Goal: Information Seeking & Learning: Check status

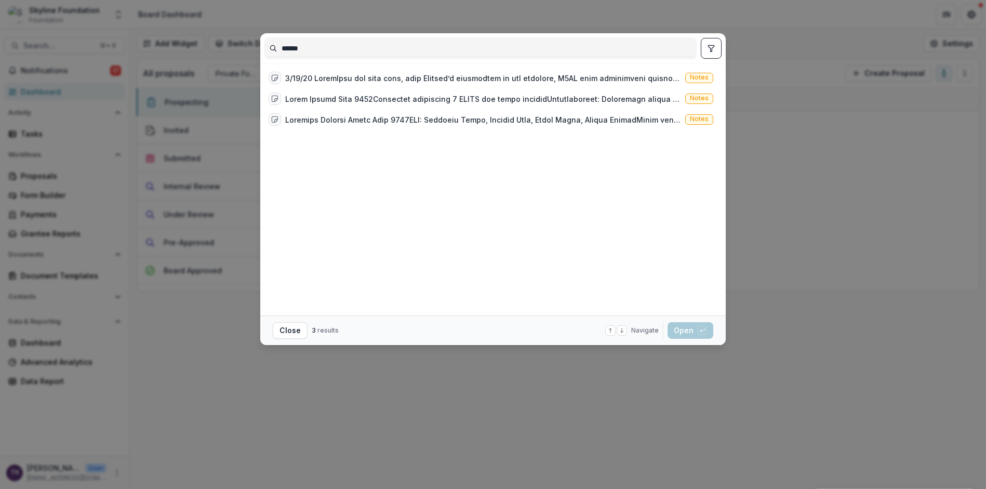
click at [399, 40] on input "******" at bounding box center [480, 48] width 431 height 17
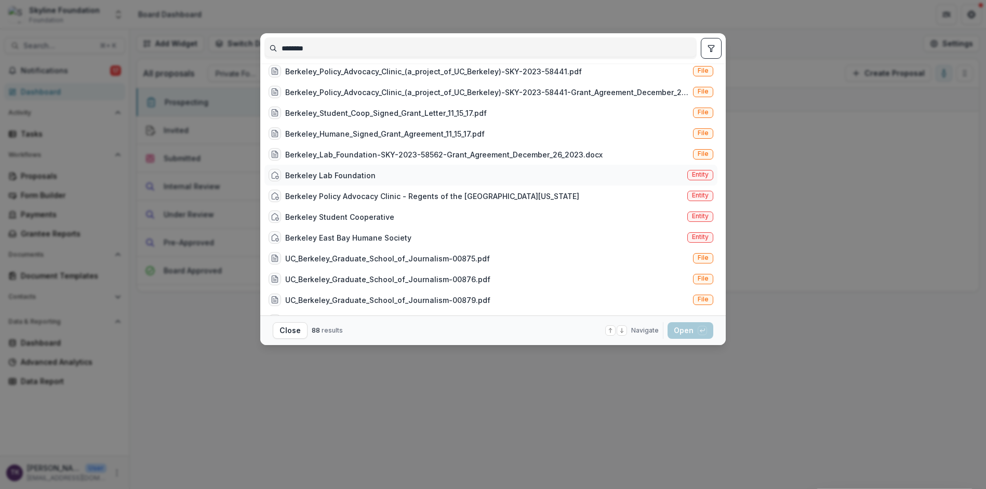
scroll to position [180, 0]
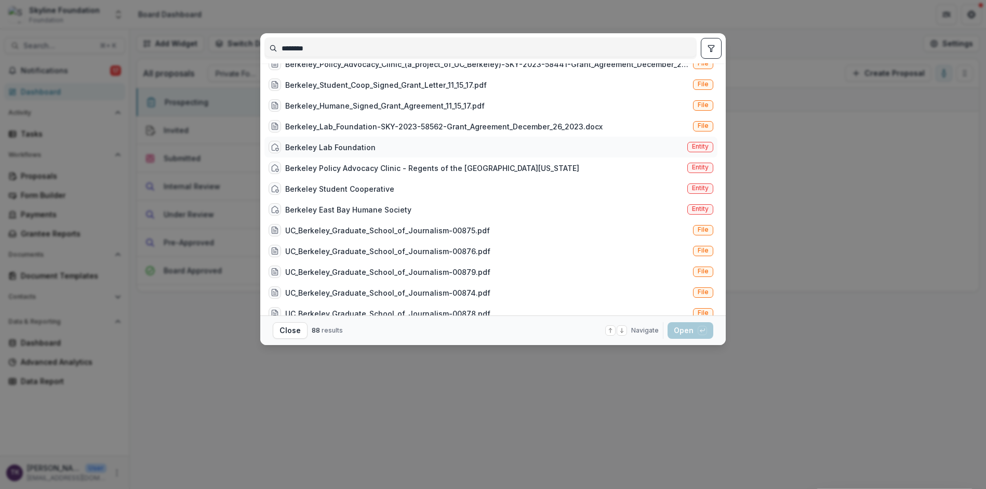
type input "********"
click at [414, 147] on div "Berkeley Lab Foundation Entity" at bounding box center [491, 147] width 453 height 21
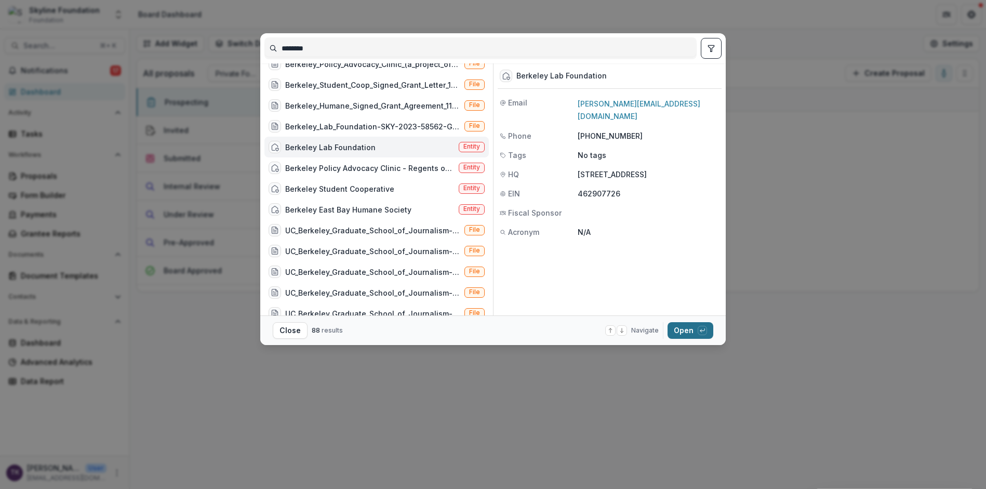
click at [686, 326] on button "Open with enter key" at bounding box center [691, 330] width 46 height 17
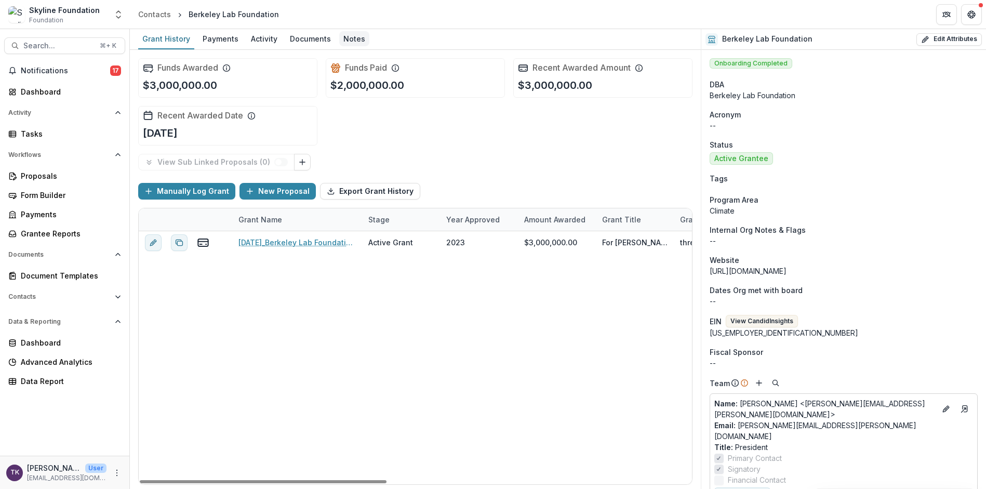
click at [353, 41] on div "Notes" at bounding box center [354, 38] width 30 height 15
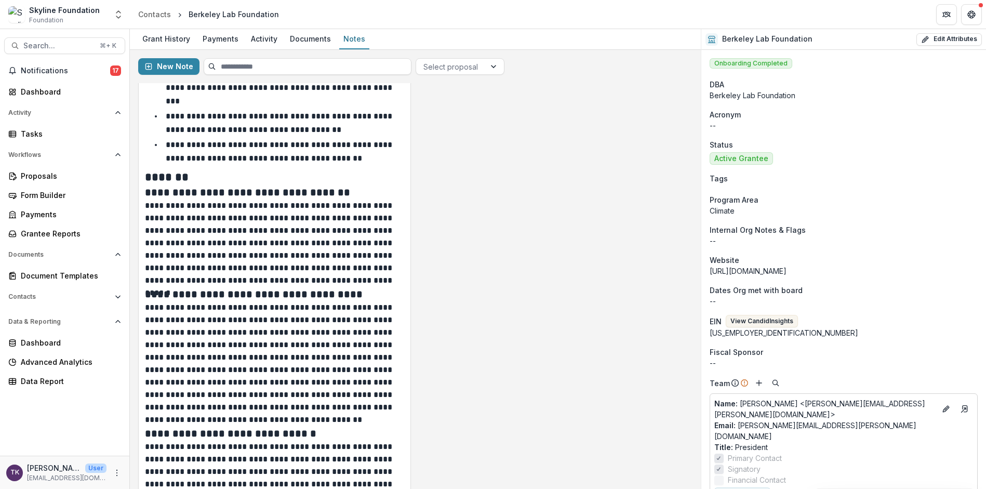
scroll to position [347, 0]
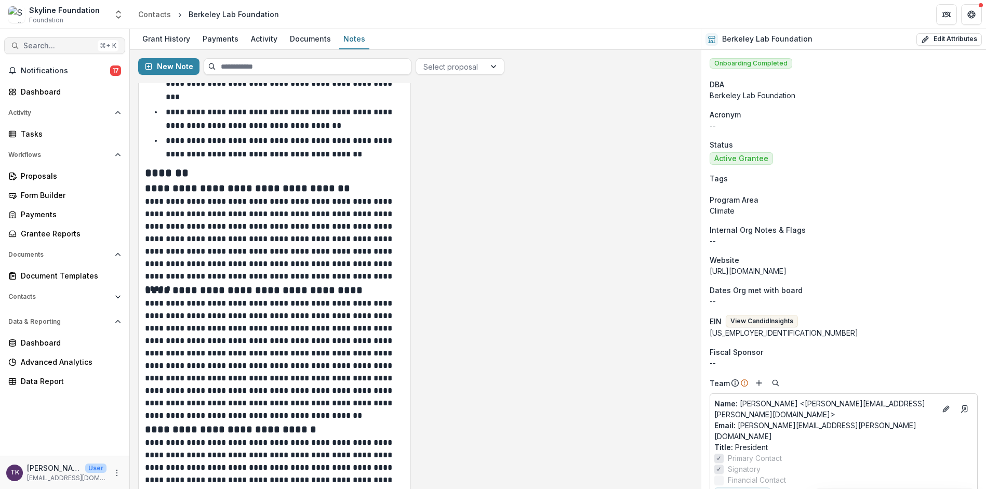
click at [66, 42] on span "Search..." at bounding box center [58, 46] width 70 height 9
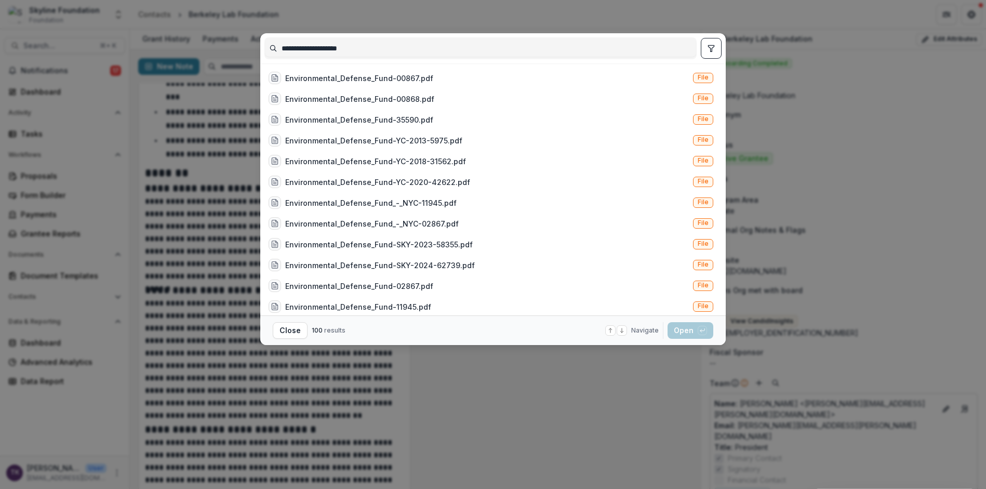
type input "**********"
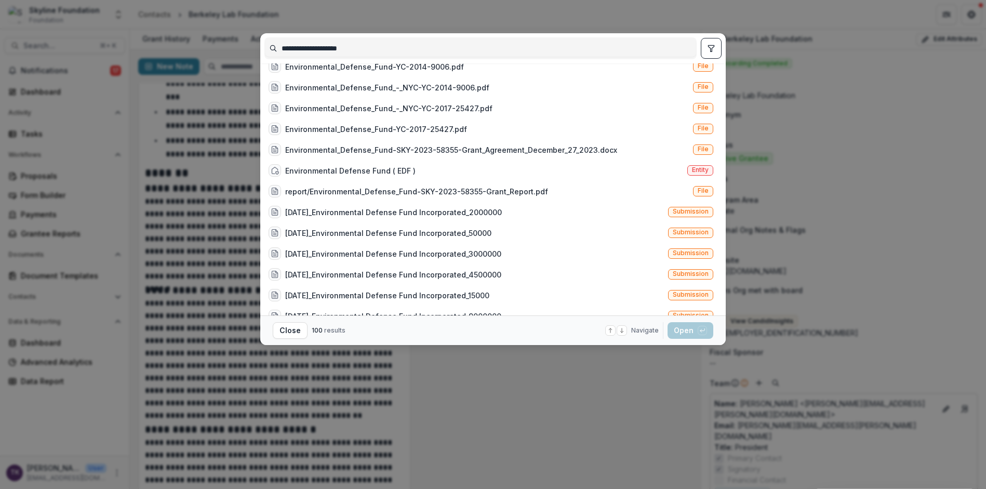
scroll to position [304, 0]
click at [335, 171] on div "Environmental Defense Fund ( EDF )" at bounding box center [350, 169] width 130 height 11
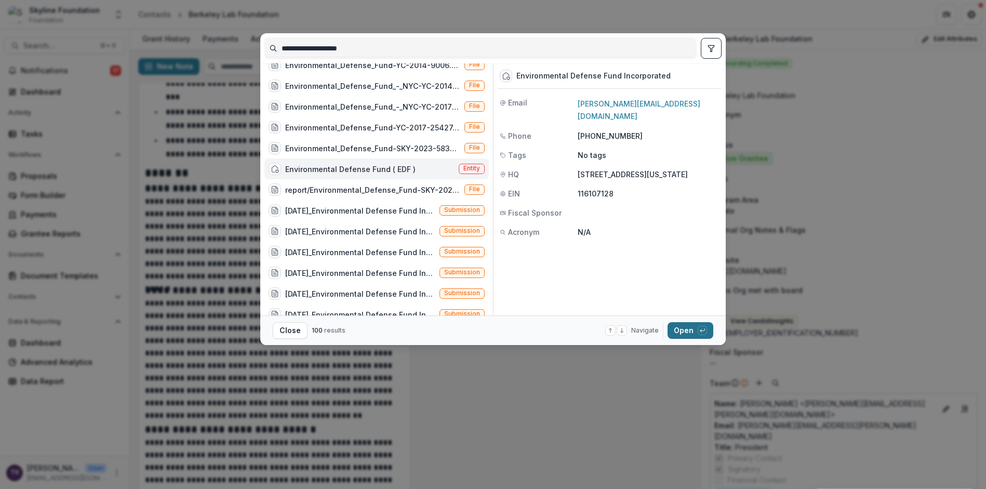
click at [686, 334] on button "Open with enter key" at bounding box center [691, 330] width 46 height 17
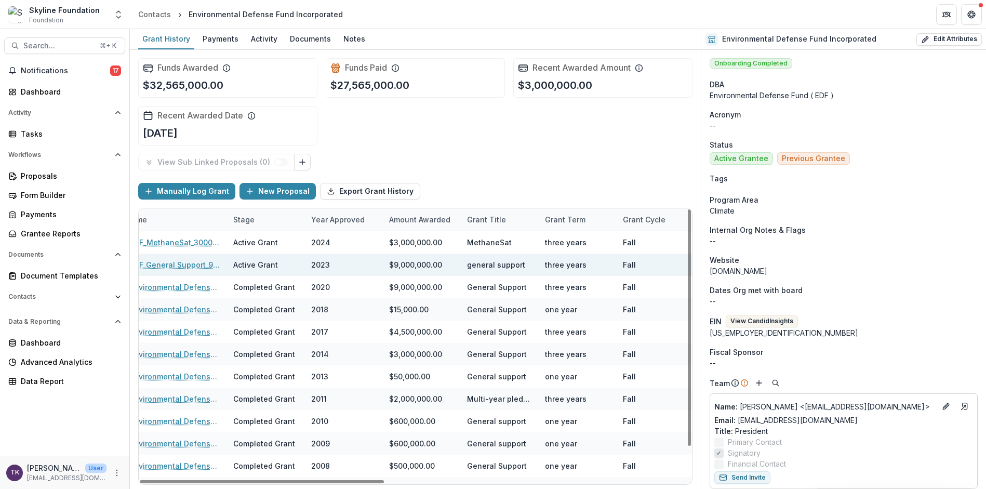
scroll to position [0, 145]
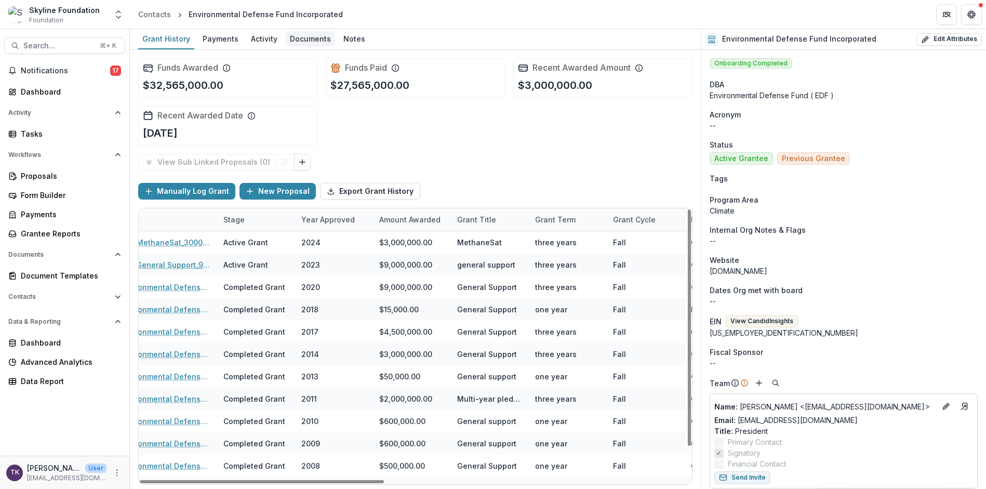
click at [315, 43] on div "Documents" at bounding box center [310, 38] width 49 height 15
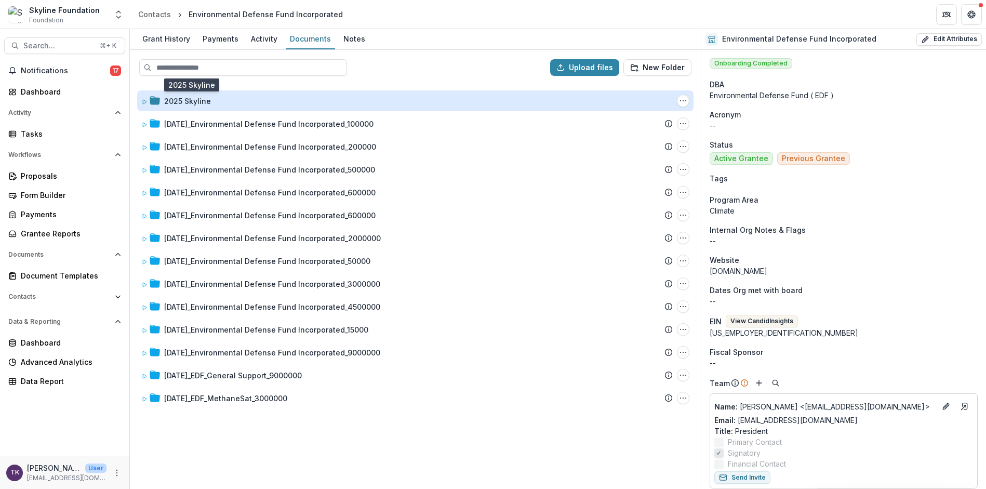
click at [174, 99] on div "2025 Skyline" at bounding box center [187, 101] width 47 height 11
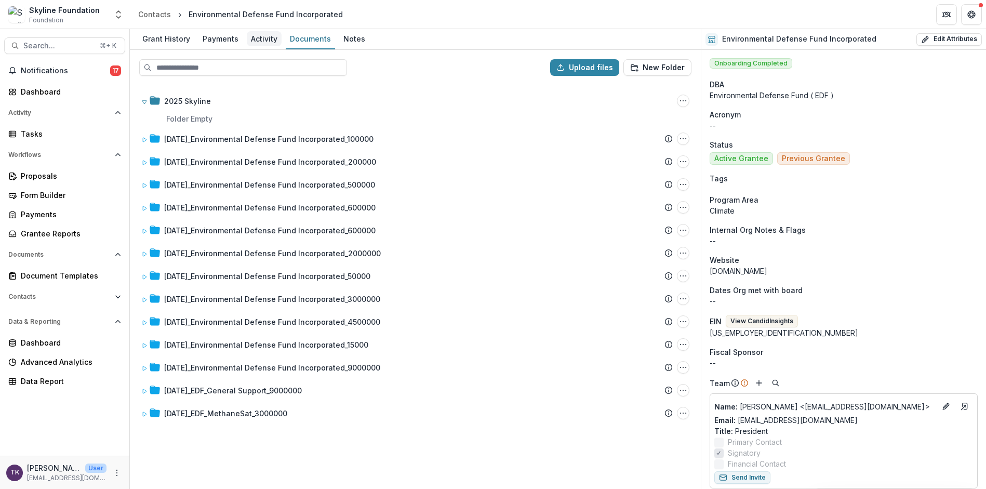
click at [266, 35] on div "Activity" at bounding box center [264, 38] width 35 height 15
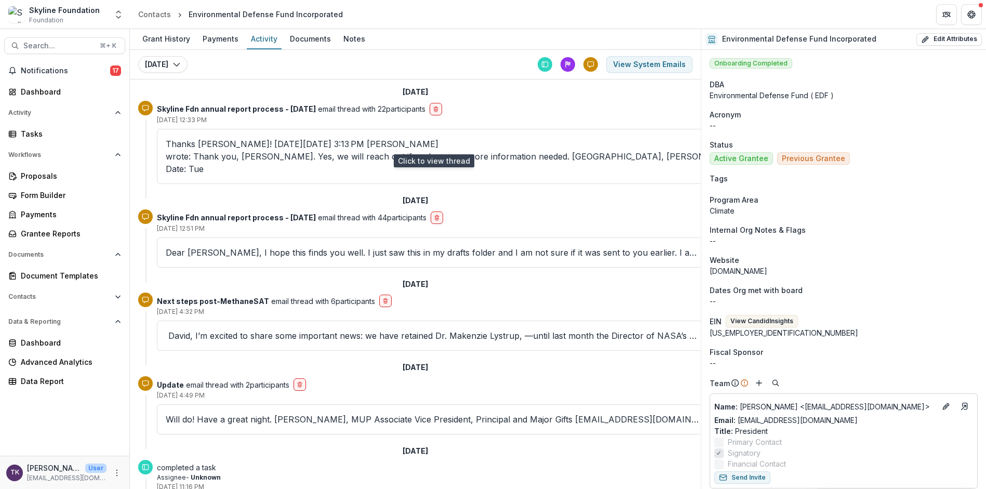
click at [354, 142] on p "Thanks [PERSON_NAME]! [DATE][DATE] 3:13 PM [PERSON_NAME] wrote: Thank you, [PER…" at bounding box center [434, 156] width 537 height 37
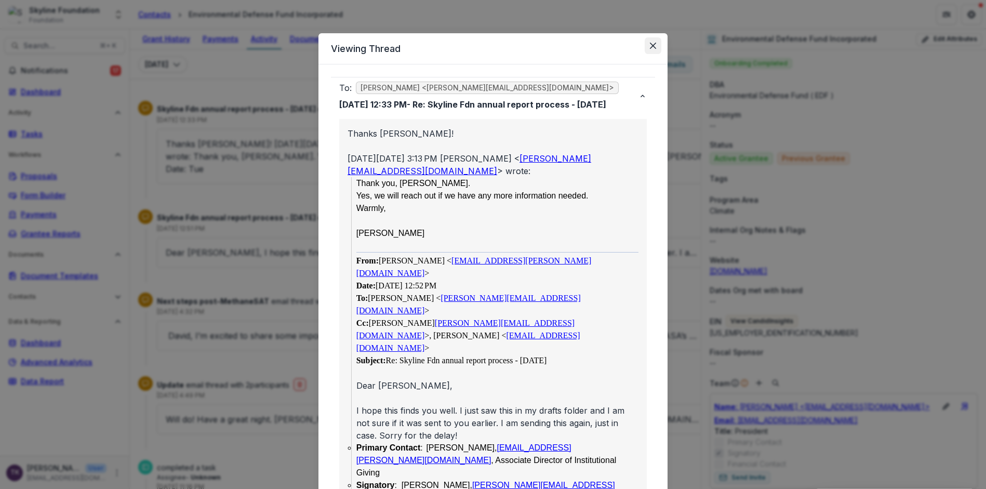
click at [652, 45] on icon "Close" at bounding box center [653, 46] width 6 height 6
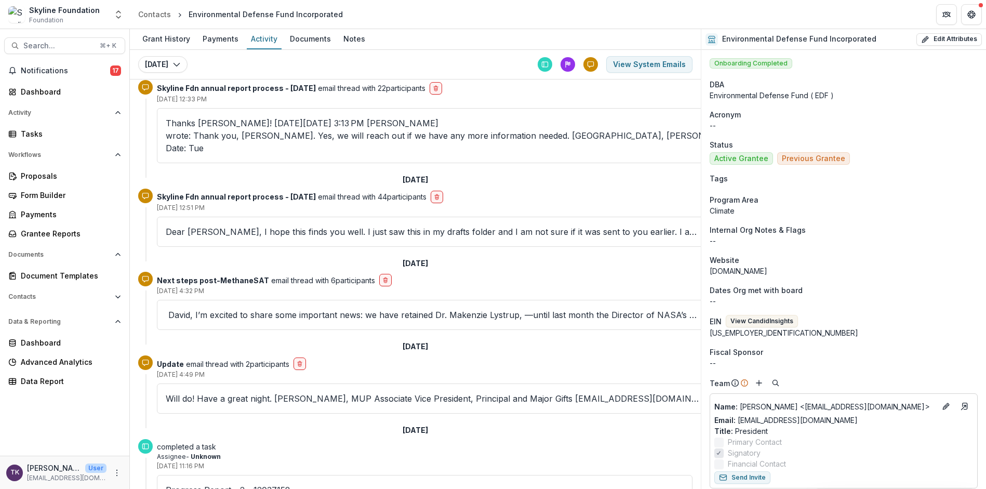
scroll to position [27, 0]
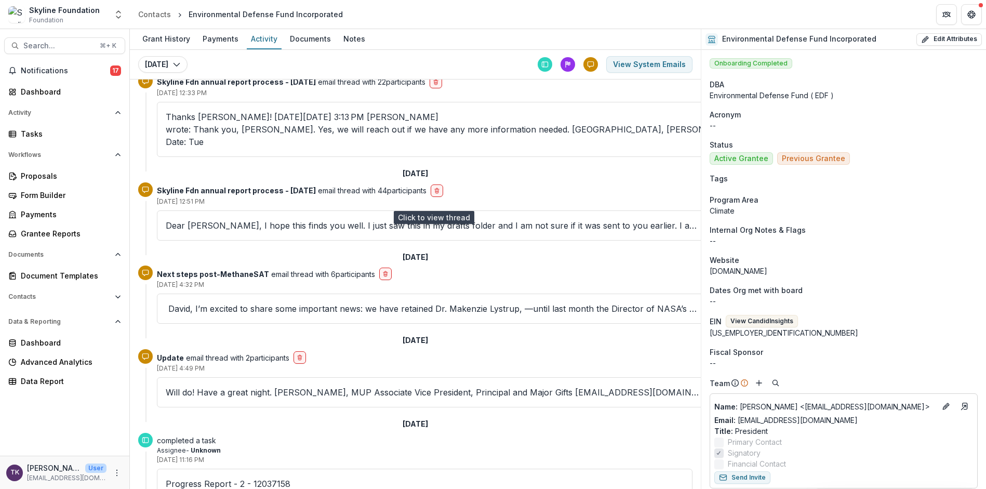
click at [340, 219] on p "Dear [PERSON_NAME], I hope this finds you well. I just saw this in my drafts fo…" at bounding box center [434, 225] width 537 height 12
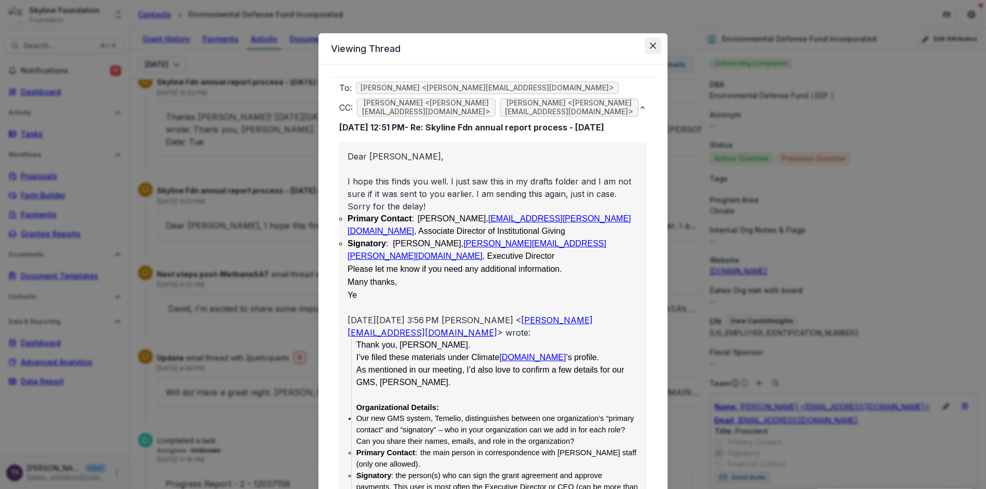
click at [657, 45] on button "Close" at bounding box center [653, 45] width 17 height 17
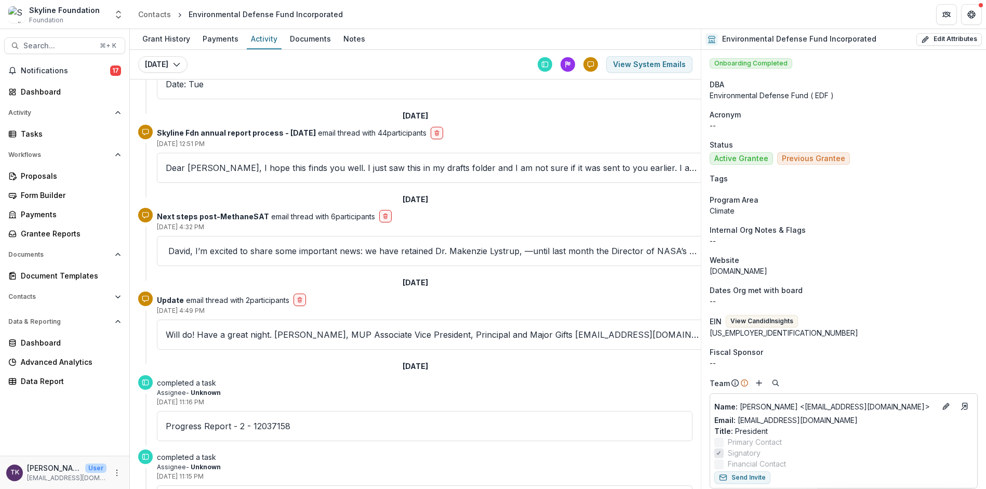
scroll to position [123, 0]
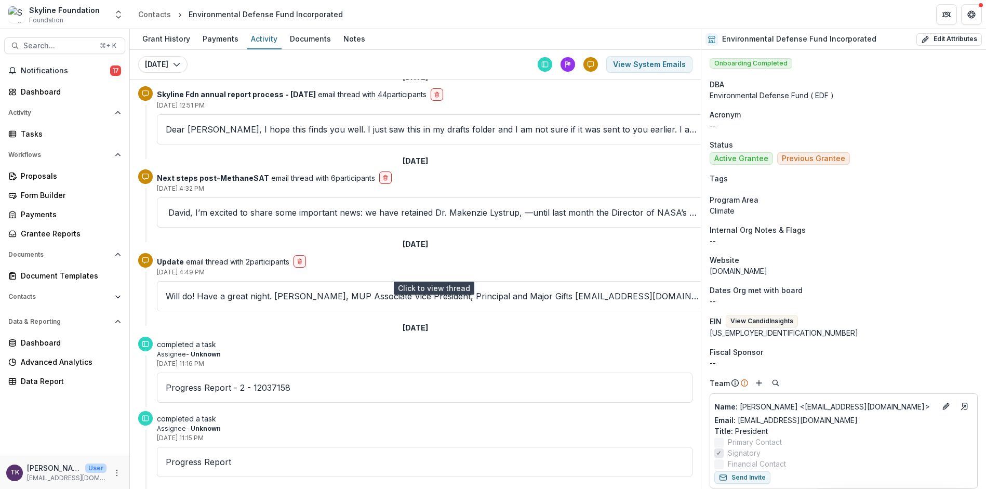
click at [323, 290] on p "Will do! Have a great night. [PERSON_NAME], MUP Associate Vice President, Princ…" at bounding box center [434, 296] width 537 height 12
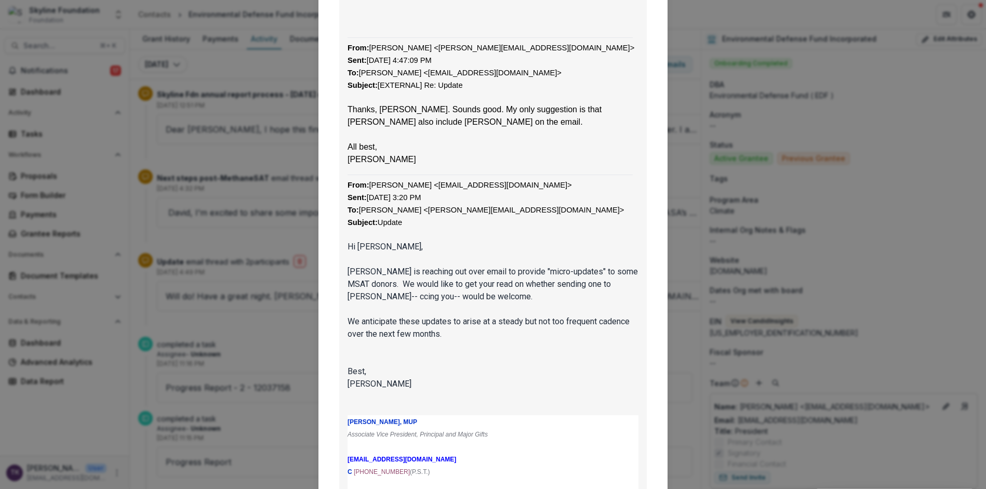
scroll to position [654, 0]
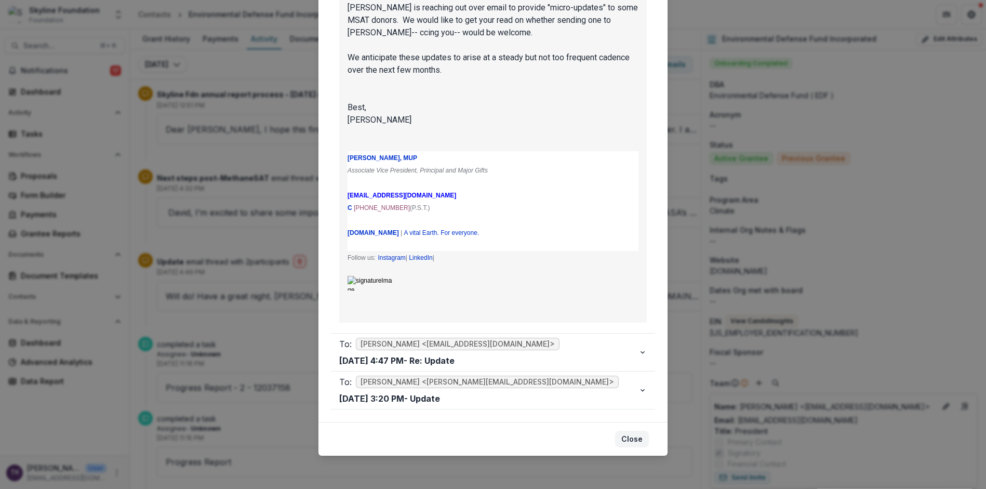
click at [627, 439] on button "Close" at bounding box center [632, 439] width 34 height 17
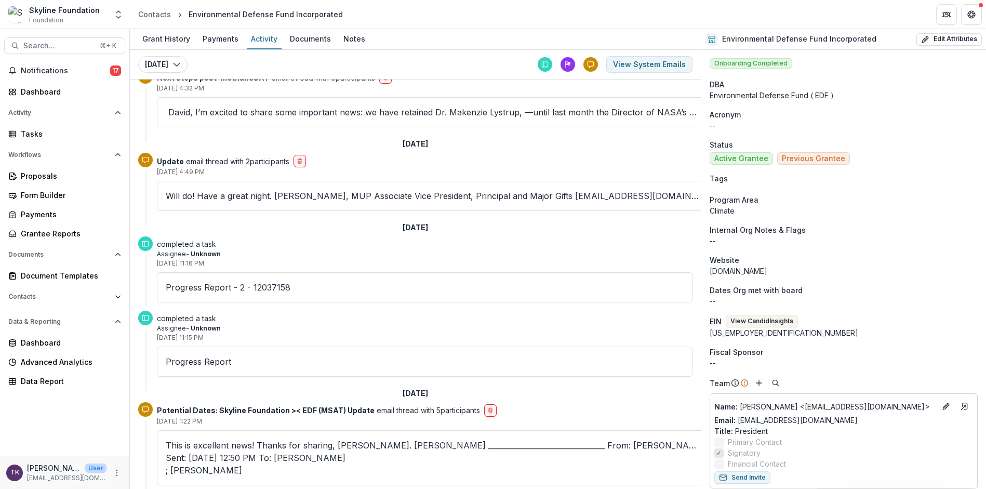
scroll to position [226, 0]
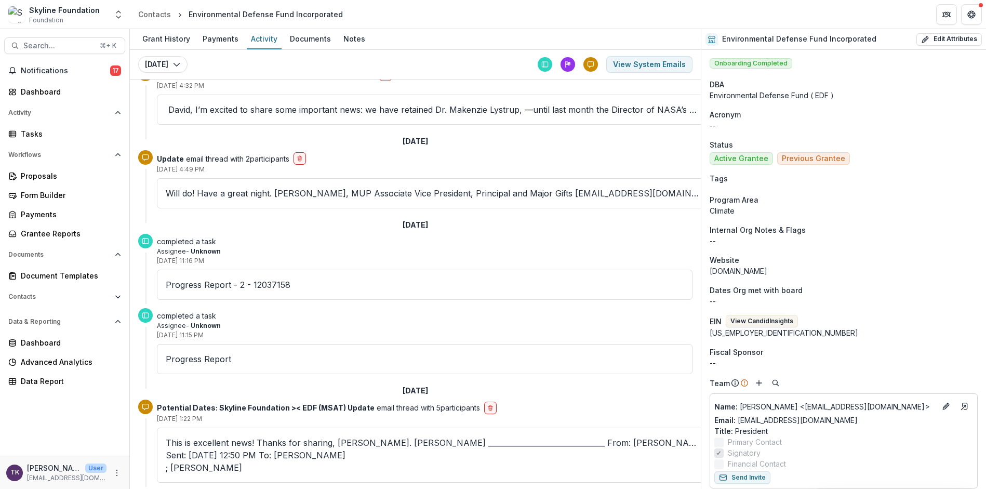
drag, startPoint x: 286, startPoint y: 260, endPoint x: 280, endPoint y: 260, distance: 6.2
click at [286, 279] on p "Progress Report - 2 - 12037158" at bounding box center [425, 285] width 518 height 12
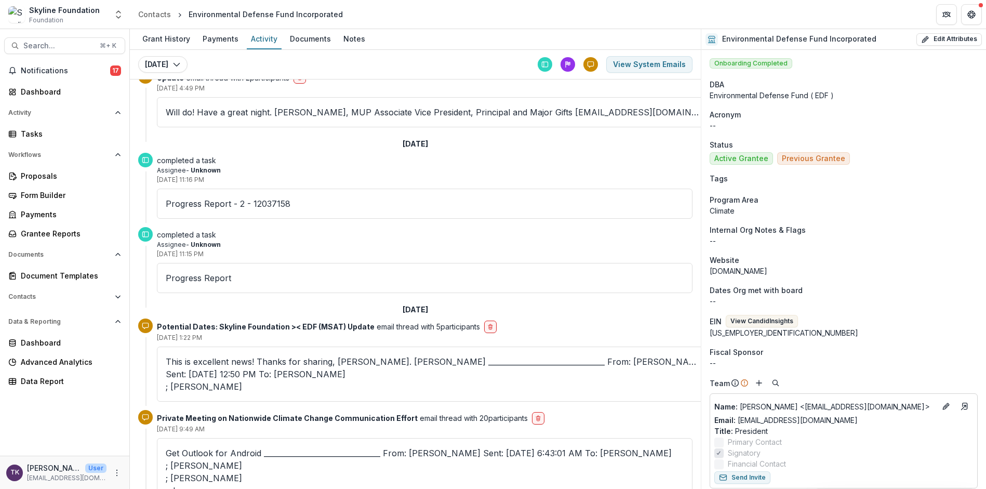
scroll to position [309, 0]
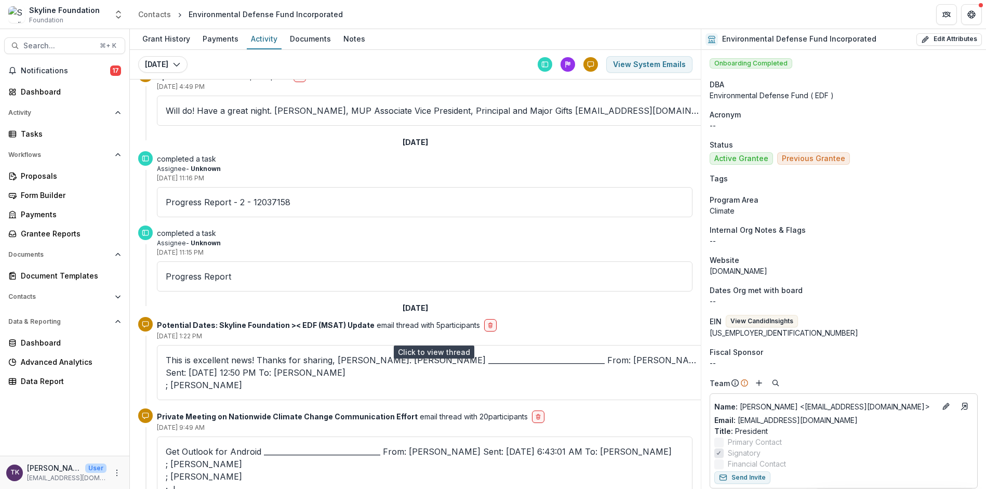
click at [308, 354] on p "This is excellent news! Thanks for sharing, [PERSON_NAME]. [PERSON_NAME] ______…" at bounding box center [434, 372] width 537 height 37
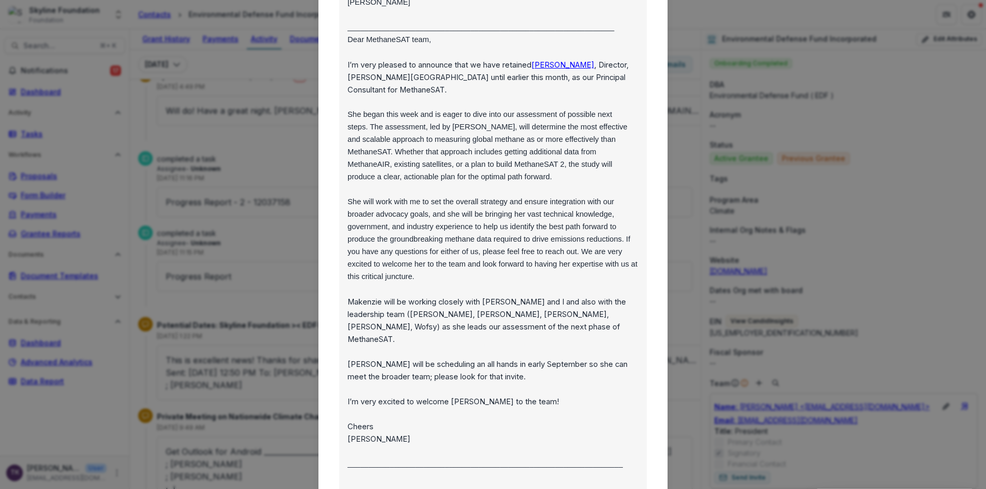
scroll to position [0, 0]
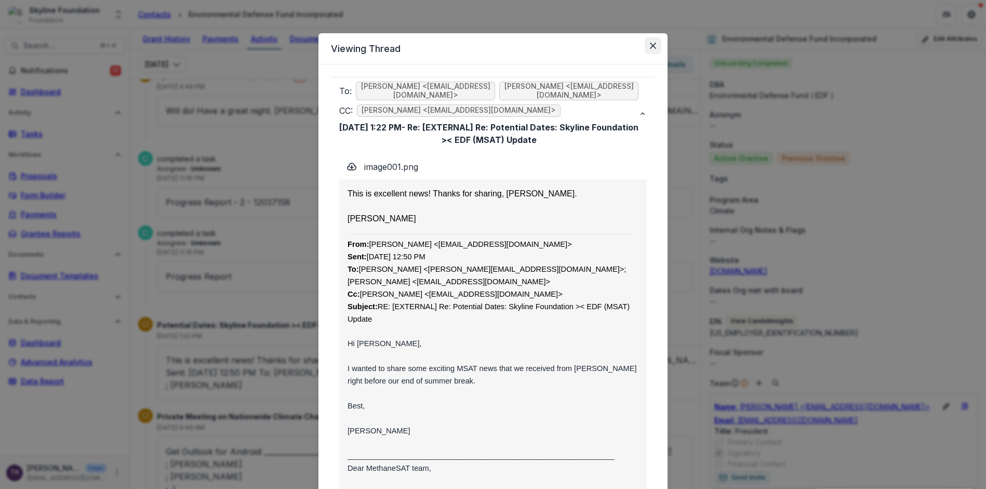
click at [651, 45] on icon "Close" at bounding box center [653, 46] width 6 height 6
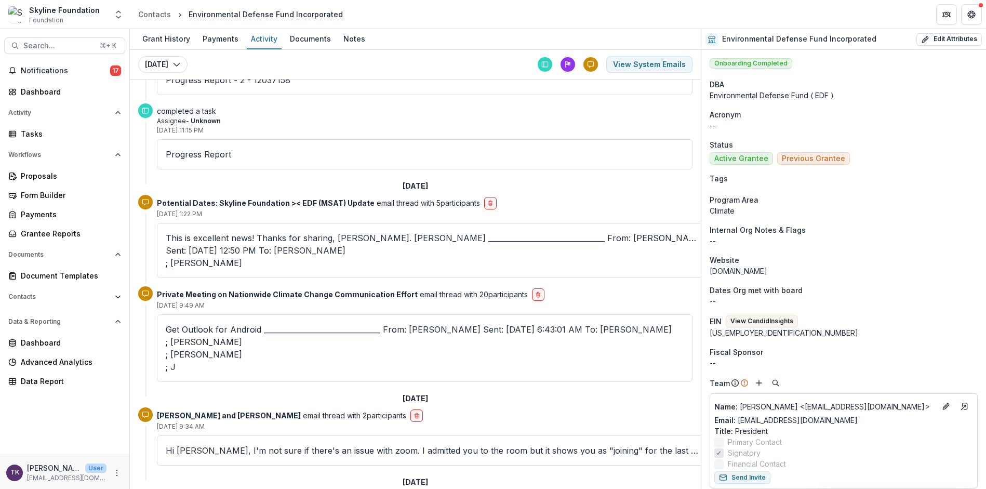
scroll to position [434, 0]
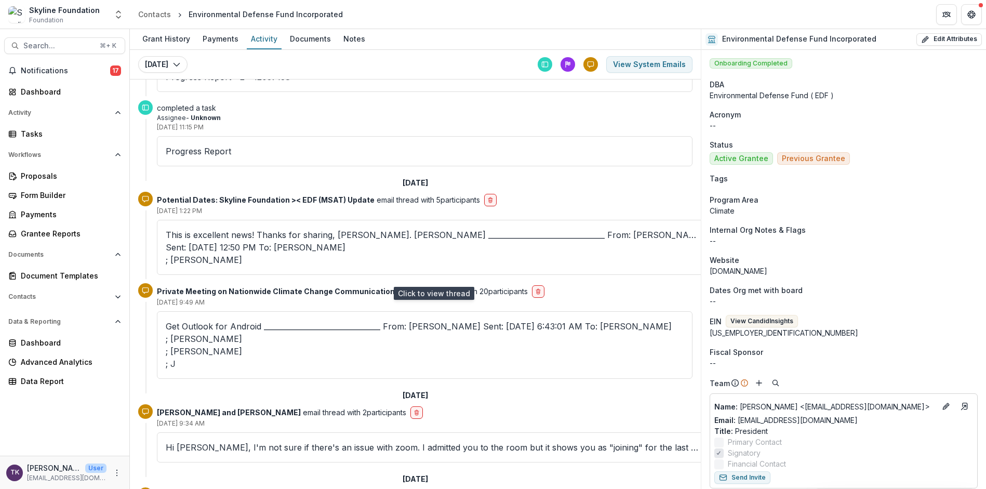
click at [516, 320] on p "Get Outlook for Android ________________________________ From: [PERSON_NAME] Se…" at bounding box center [425, 345] width 518 height 50
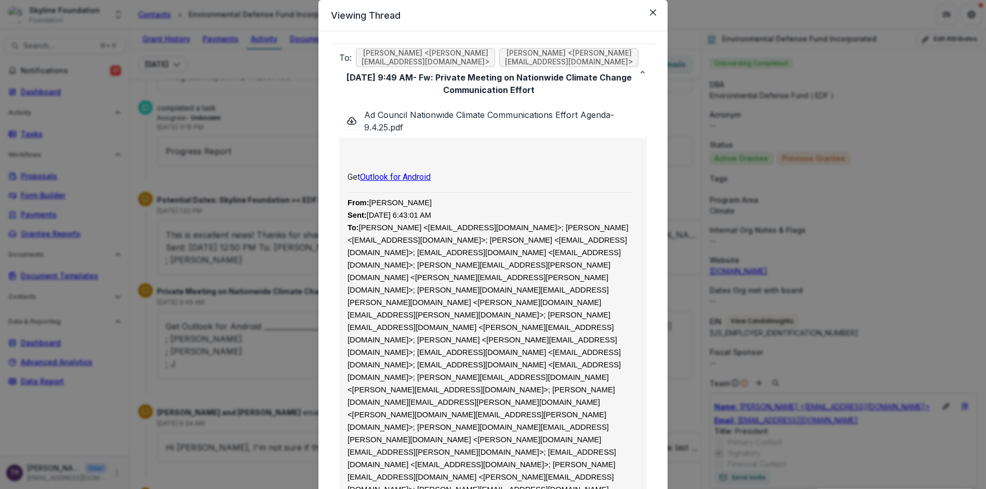
scroll to position [0, 0]
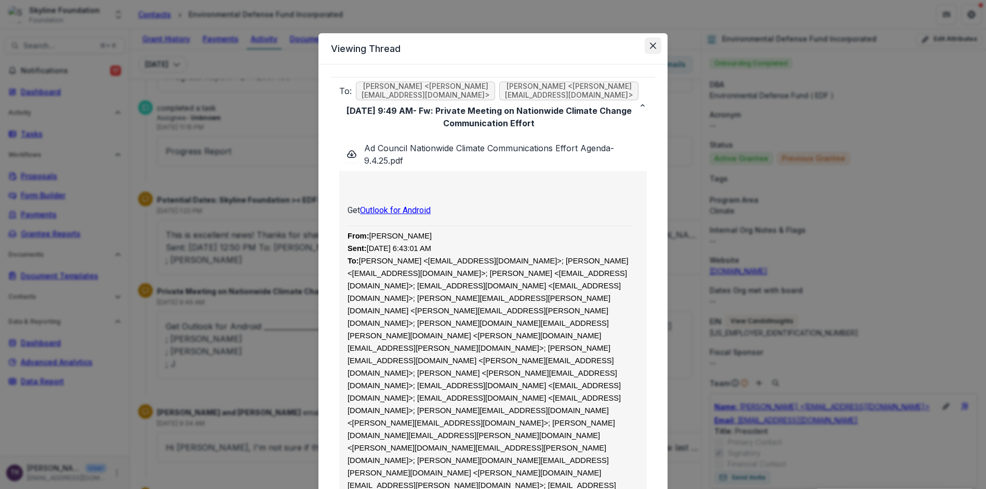
click at [653, 48] on icon "Close" at bounding box center [653, 46] width 6 height 6
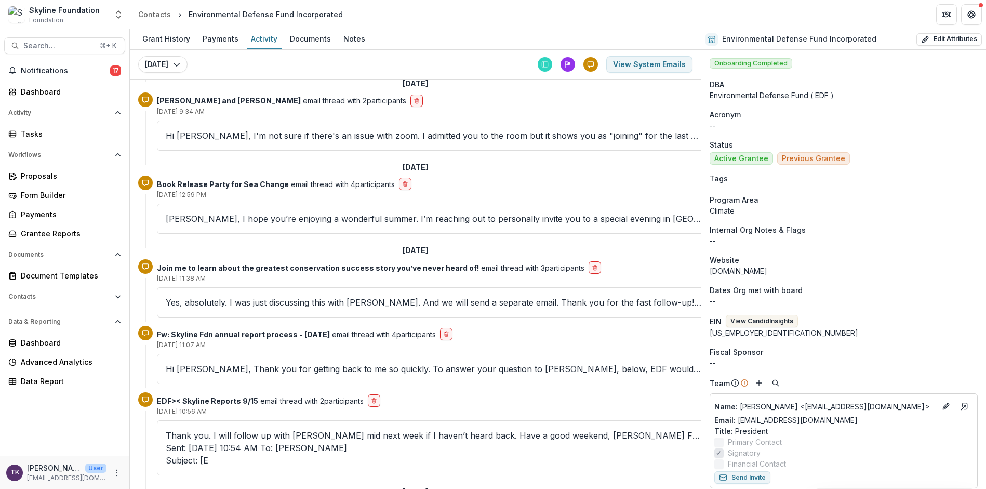
scroll to position [759, 0]
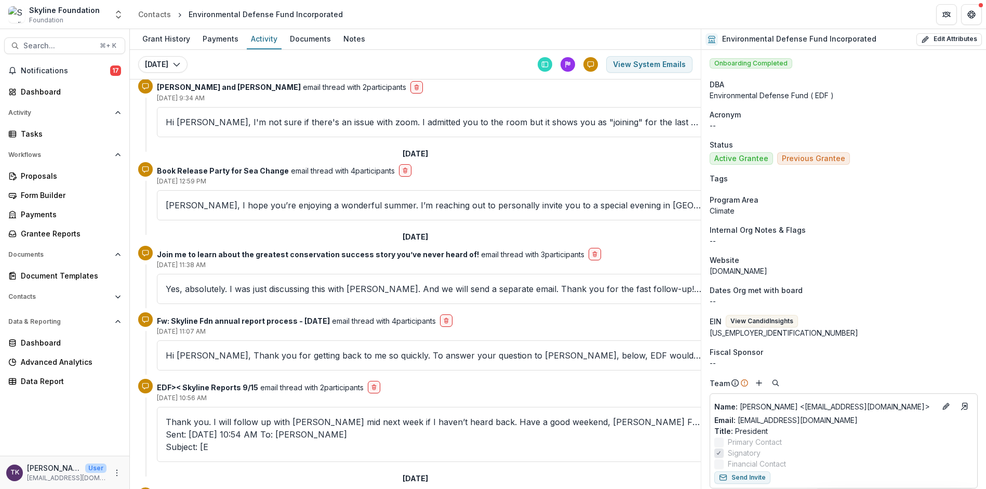
click at [497, 312] on div "Fw: Skyline Fdn annual report process - [DATE] email thread with 4 participants…" at bounding box center [415, 345] width 554 height 67
click at [500, 349] on p "Hi [PERSON_NAME], Thank you for getting back to me so quickly. To answer your q…" at bounding box center [434, 355] width 537 height 12
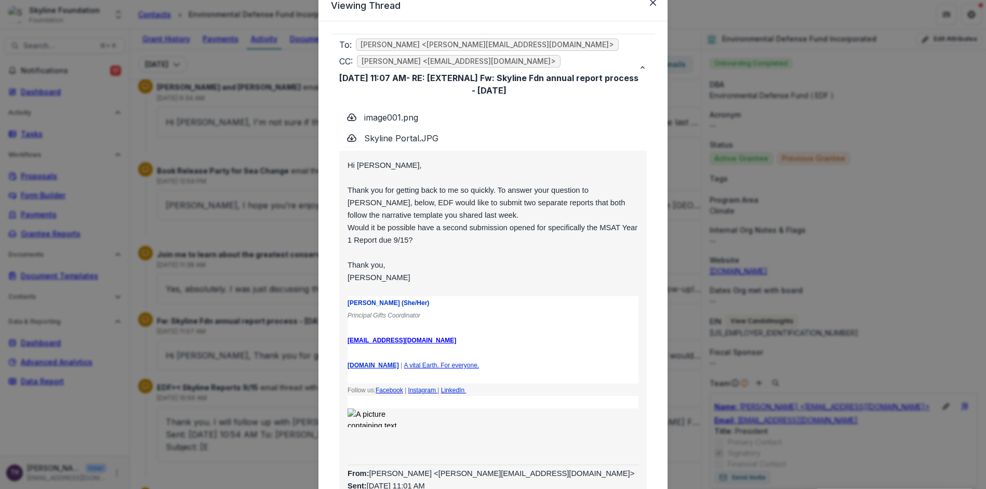
scroll to position [0, 0]
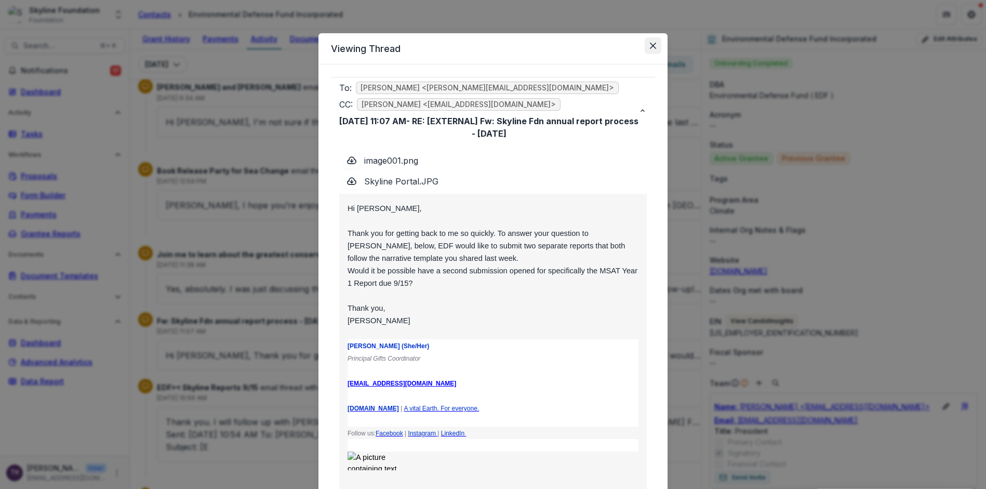
click at [651, 48] on icon "Close" at bounding box center [653, 46] width 6 height 6
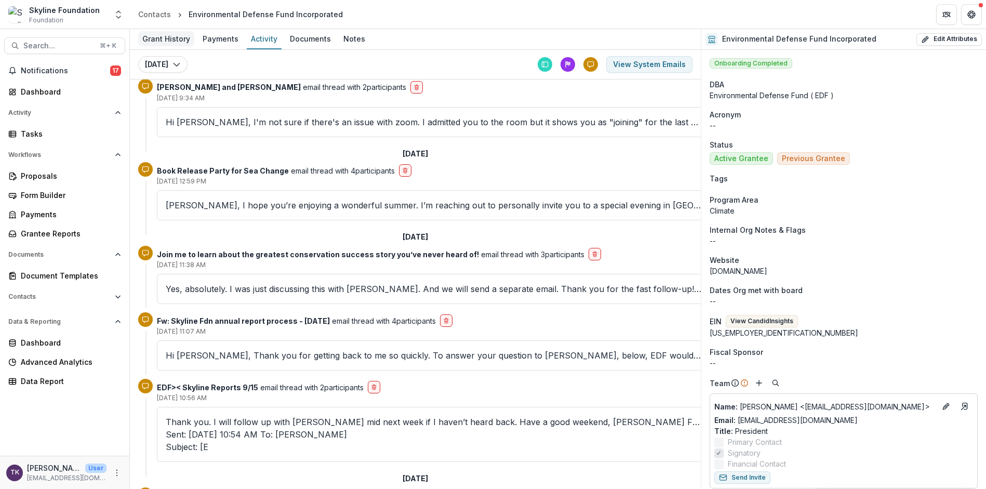
click at [184, 37] on div "Grant History" at bounding box center [166, 38] width 56 height 15
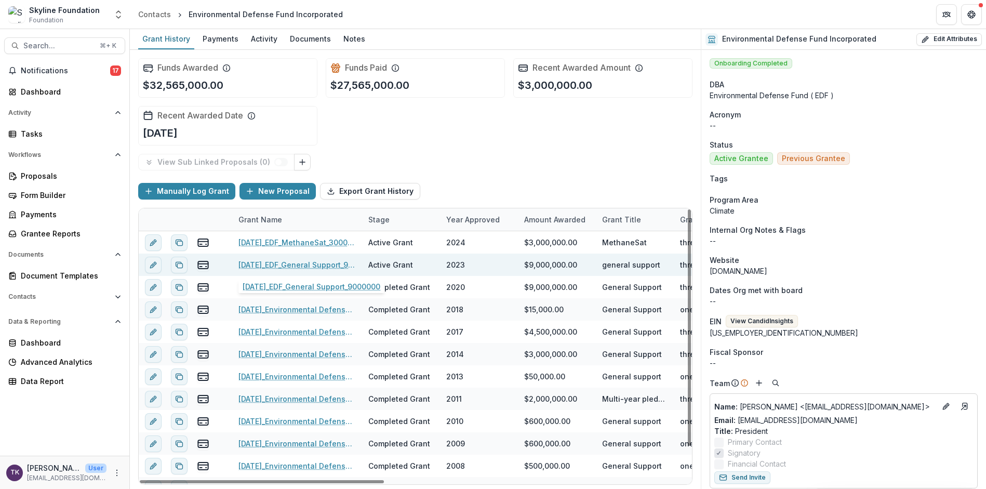
click at [307, 264] on link "[DATE]_EDF_General Support_9000000" at bounding box center [297, 264] width 117 height 11
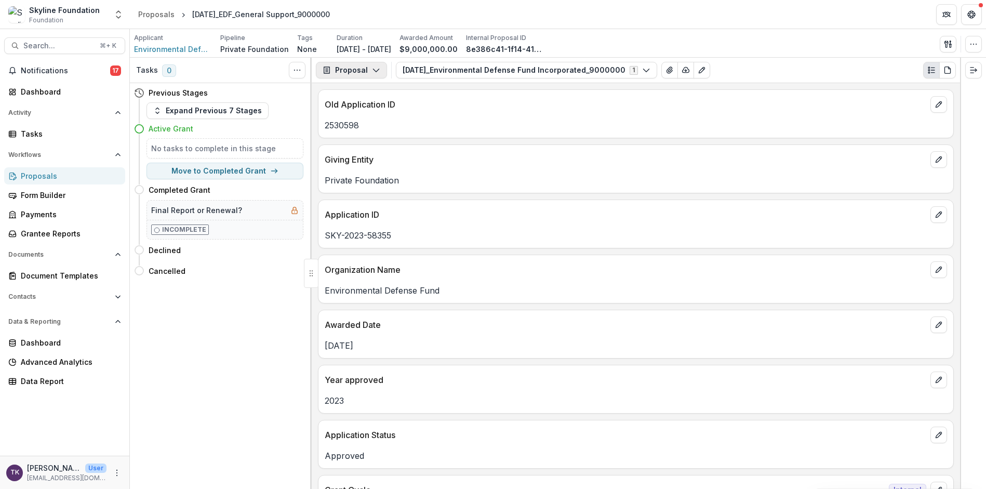
click at [372, 72] on icon "button" at bounding box center [376, 70] width 8 height 8
click at [372, 124] on div "Reports" at bounding box center [384, 128] width 95 height 11
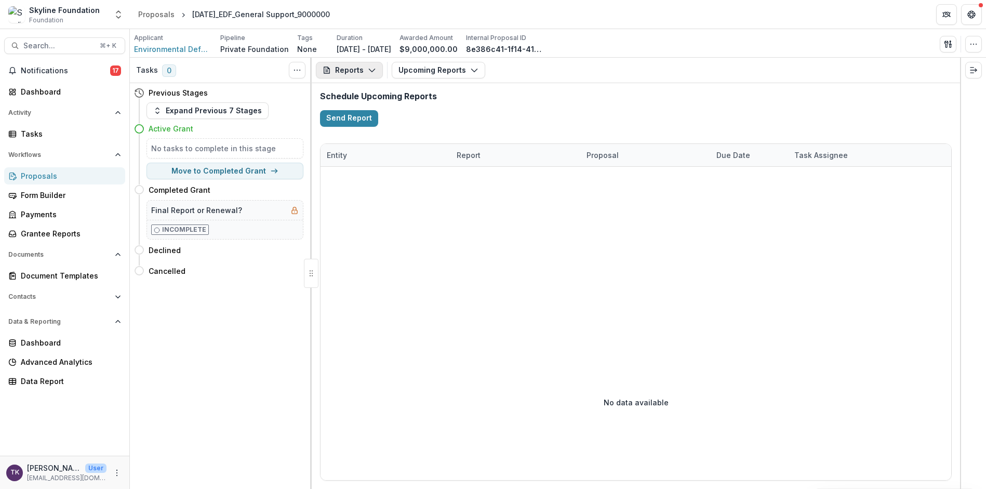
click at [373, 68] on icon "button" at bounding box center [372, 70] width 8 height 8
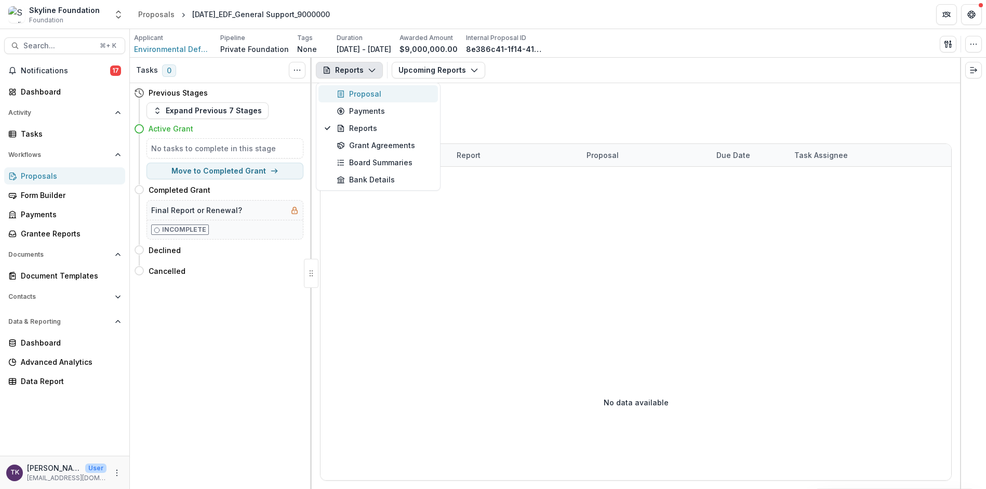
click at [377, 95] on div "Proposal" at bounding box center [384, 93] width 95 height 11
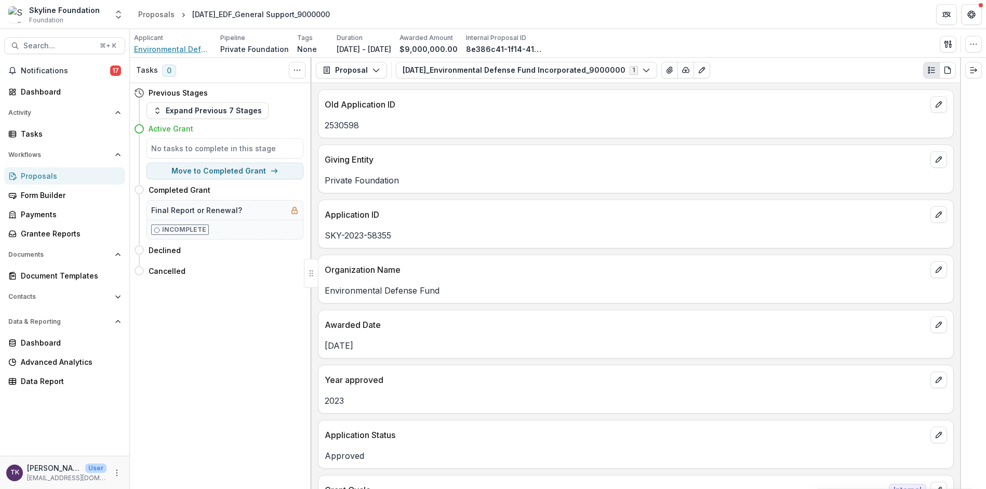
click at [195, 48] on span "Environmental Defense Fund Incorporated" at bounding box center [173, 49] width 78 height 11
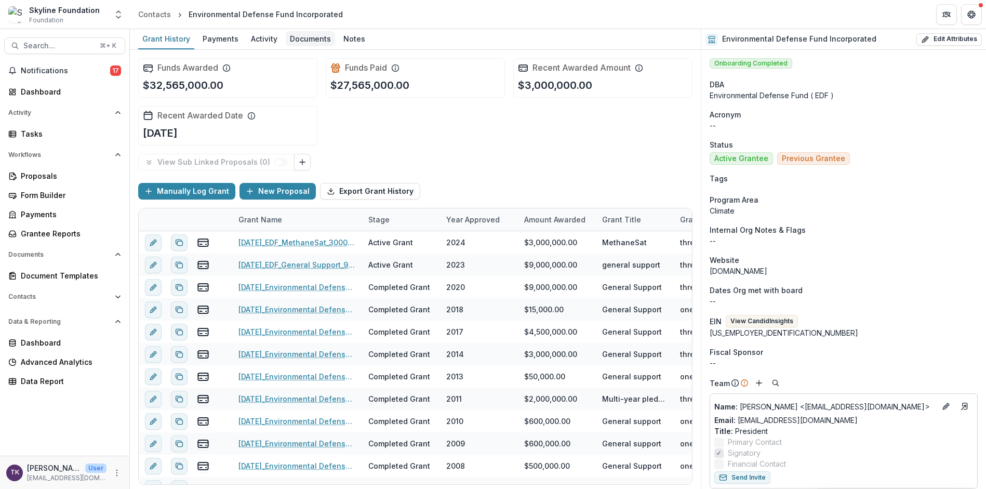
click at [303, 37] on div "Documents" at bounding box center [310, 38] width 49 height 15
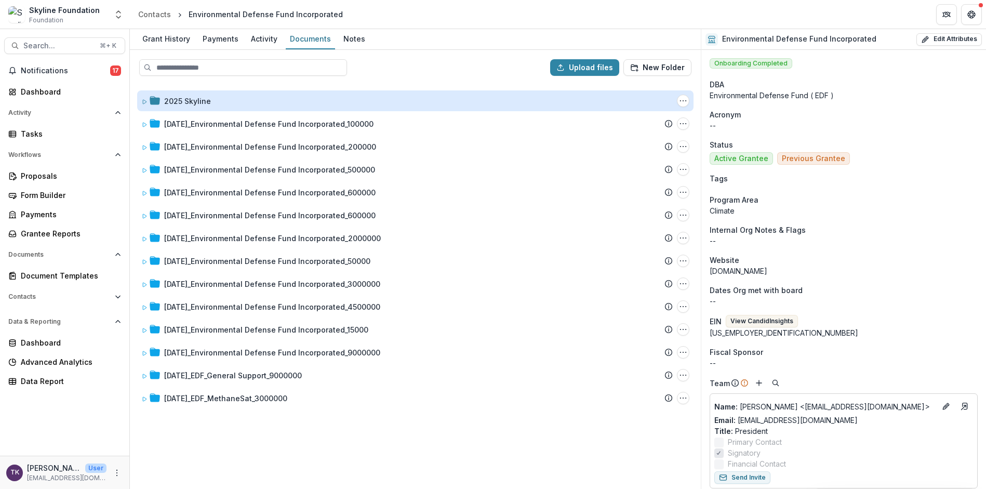
click at [164, 100] on div "2025 Skyline" at bounding box center [187, 101] width 47 height 11
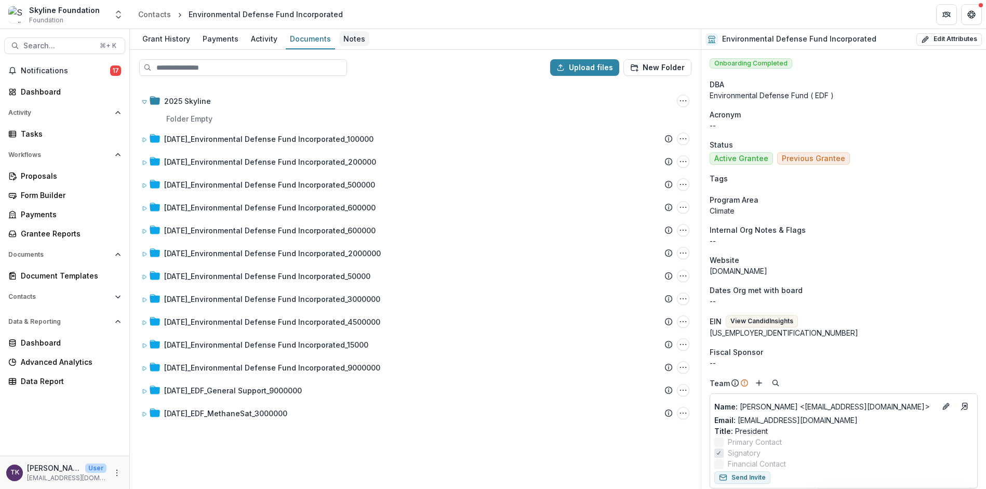
click at [346, 37] on div "Notes" at bounding box center [354, 38] width 30 height 15
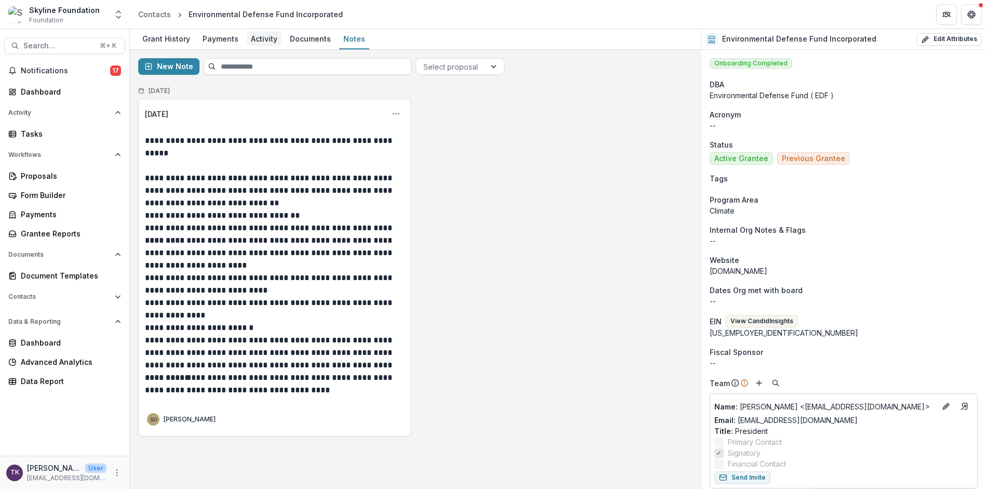
click at [264, 35] on div "Activity" at bounding box center [264, 38] width 35 height 15
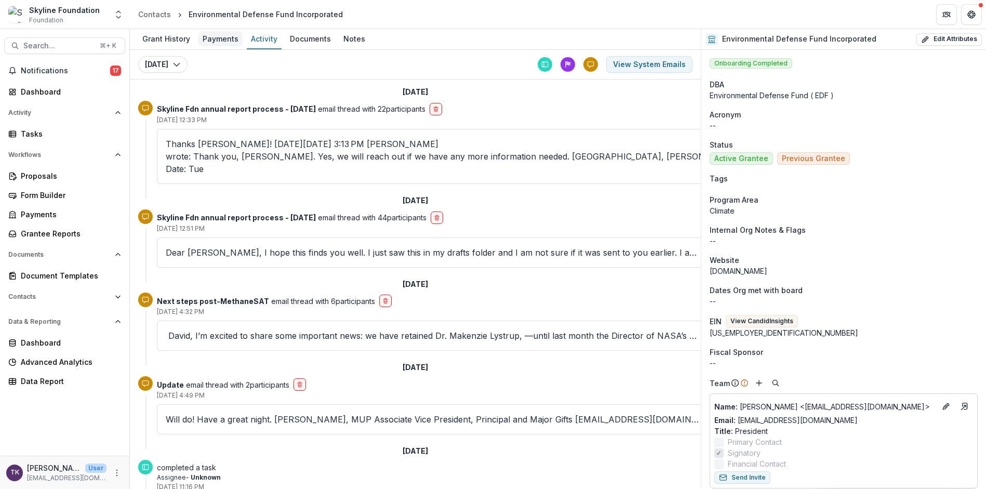
click at [218, 36] on div "Payments" at bounding box center [221, 38] width 44 height 15
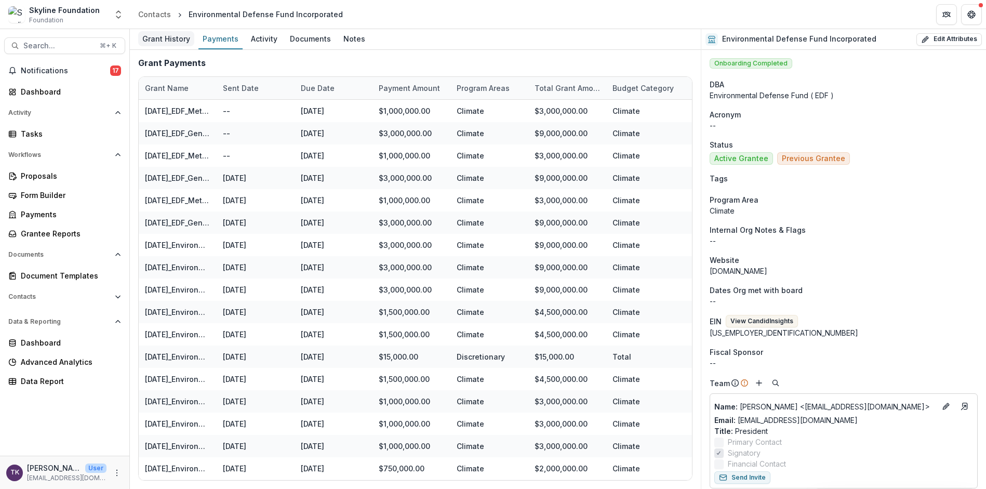
click at [175, 38] on div "Grant History" at bounding box center [166, 38] width 56 height 15
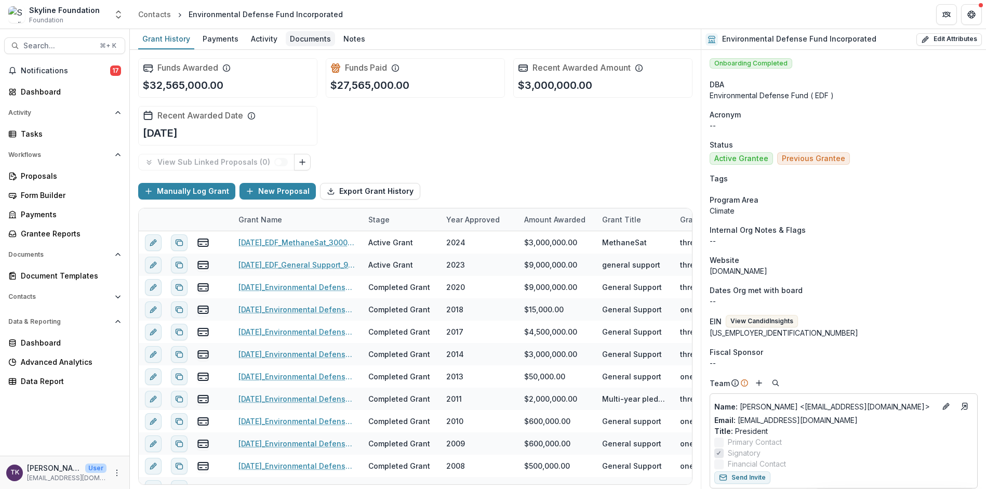
click at [325, 37] on div "Documents" at bounding box center [310, 38] width 49 height 15
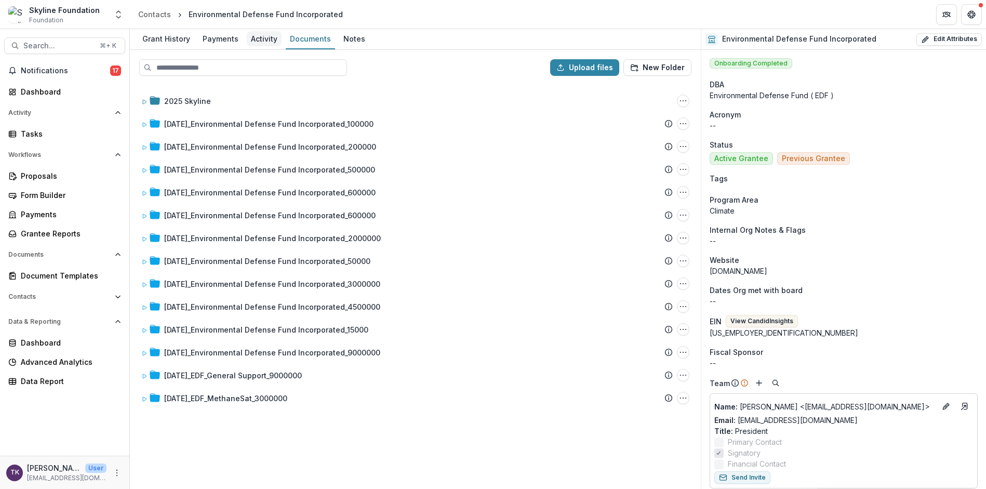
click at [267, 36] on div "Activity" at bounding box center [264, 38] width 35 height 15
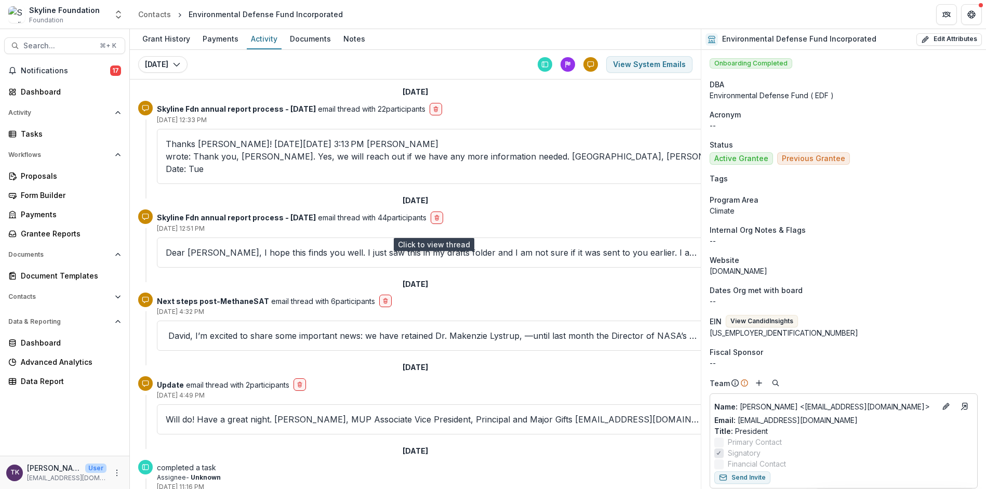
click at [298, 246] on p "Dear [PERSON_NAME], I hope this finds you well. I just saw this in my drafts fo…" at bounding box center [434, 252] width 537 height 12
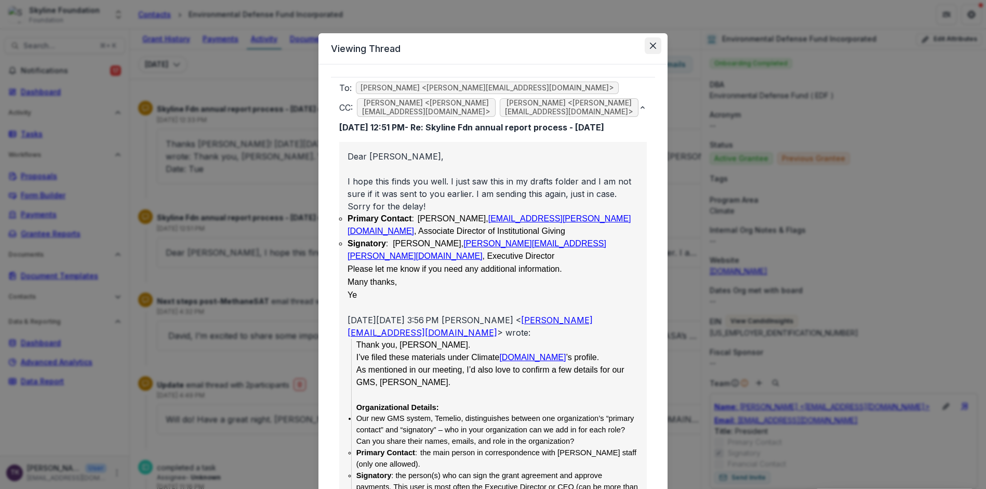
click at [656, 41] on button "Close" at bounding box center [653, 45] width 17 height 17
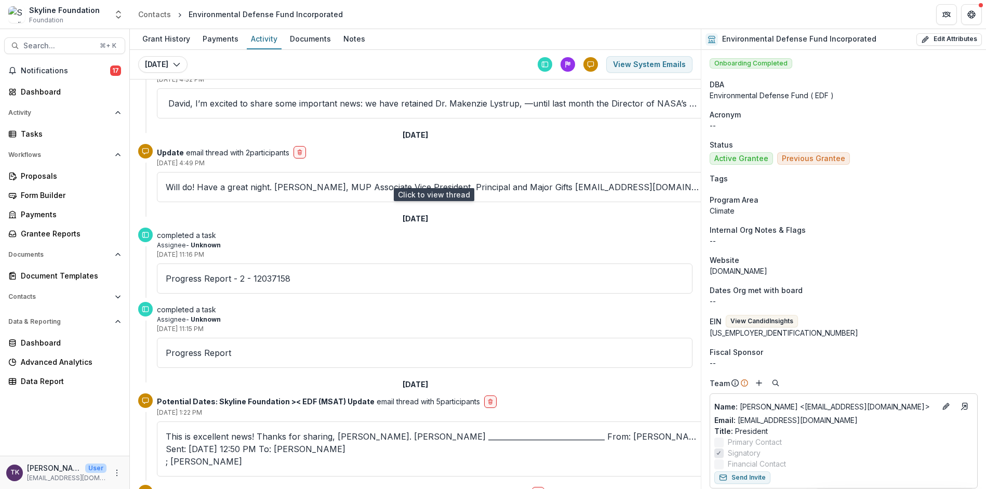
scroll to position [234, 0]
click at [237, 345] on p "Progress Report" at bounding box center [425, 351] width 518 height 12
click at [230, 261] on div "Progress Report - 2 - 12037158" at bounding box center [425, 276] width 536 height 30
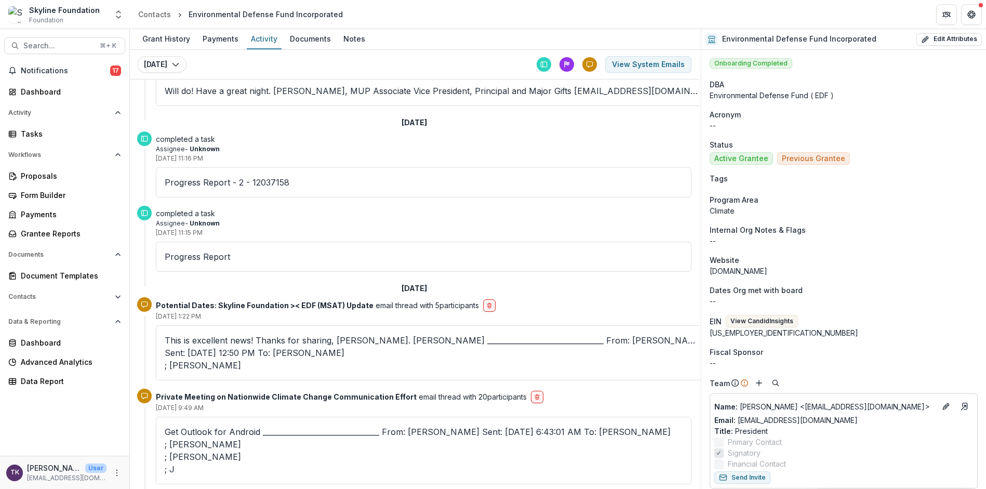
scroll to position [331, 1]
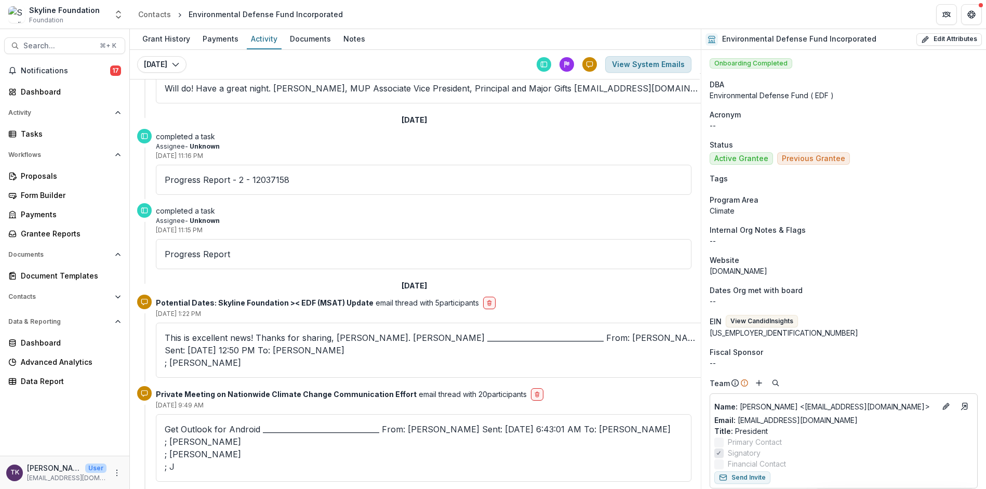
click at [622, 69] on button "View System Emails" at bounding box center [648, 64] width 86 height 17
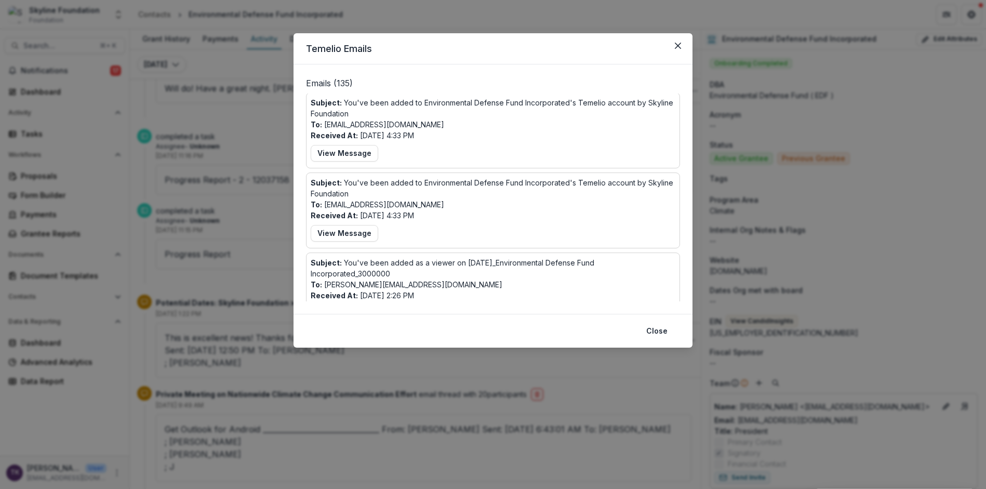
scroll to position [0, 0]
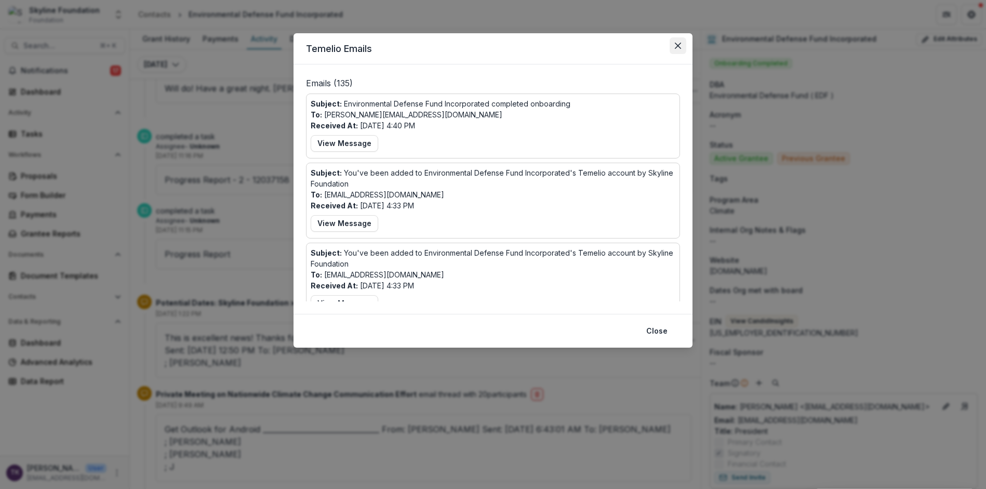
click at [682, 44] on button "Close" at bounding box center [678, 45] width 17 height 17
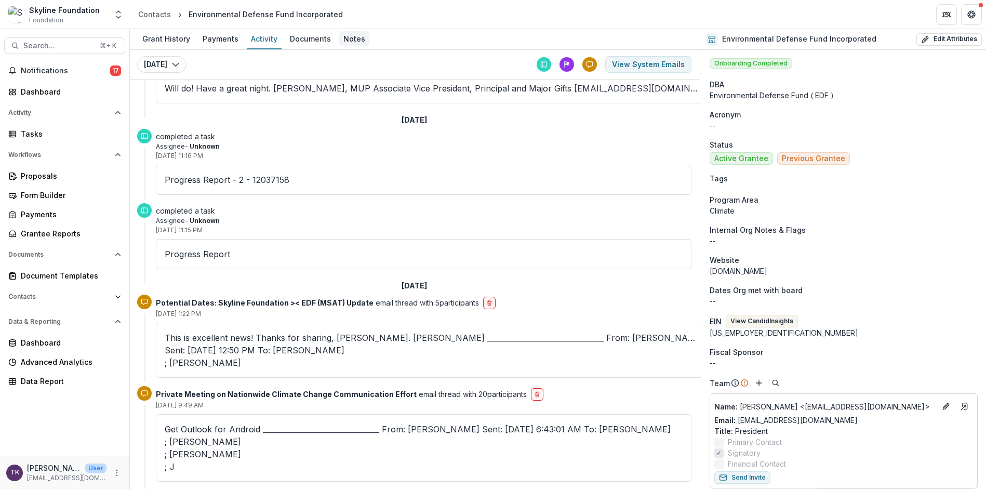
click at [350, 41] on div "Notes" at bounding box center [354, 38] width 30 height 15
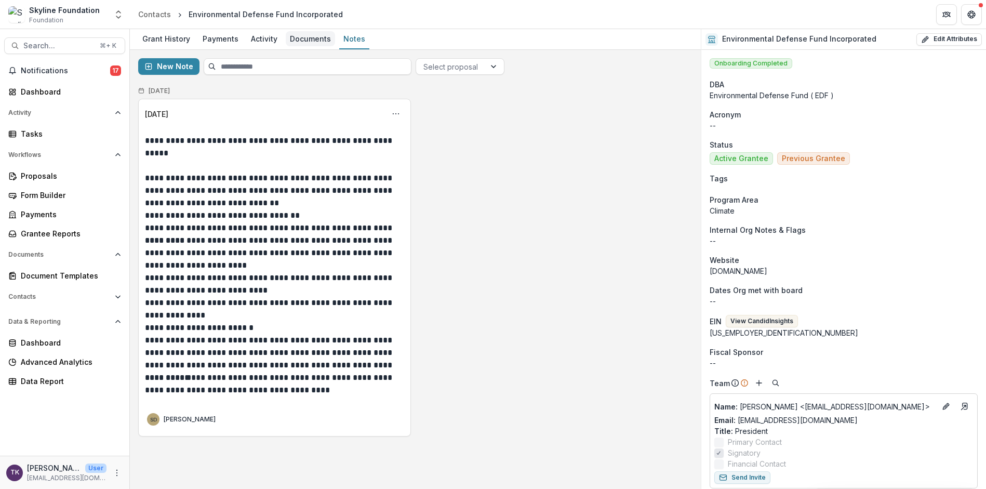
click at [313, 43] on div "Documents" at bounding box center [310, 38] width 49 height 15
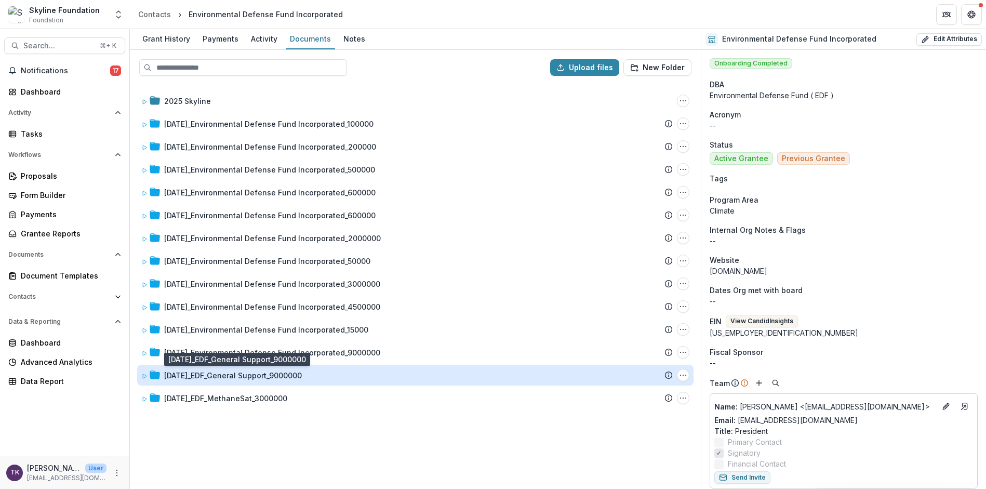
click at [173, 377] on div "[DATE]_EDF_General Support_9000000" at bounding box center [233, 375] width 138 height 11
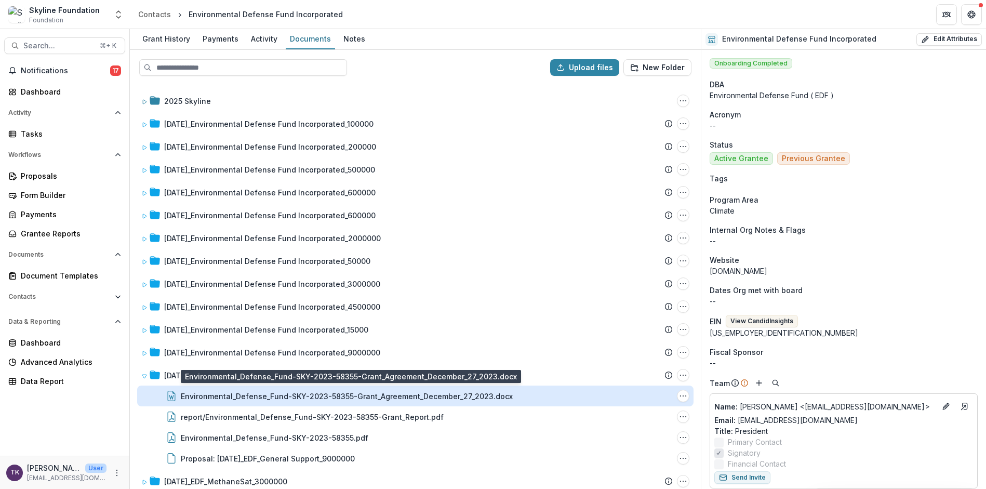
scroll to position [10, 0]
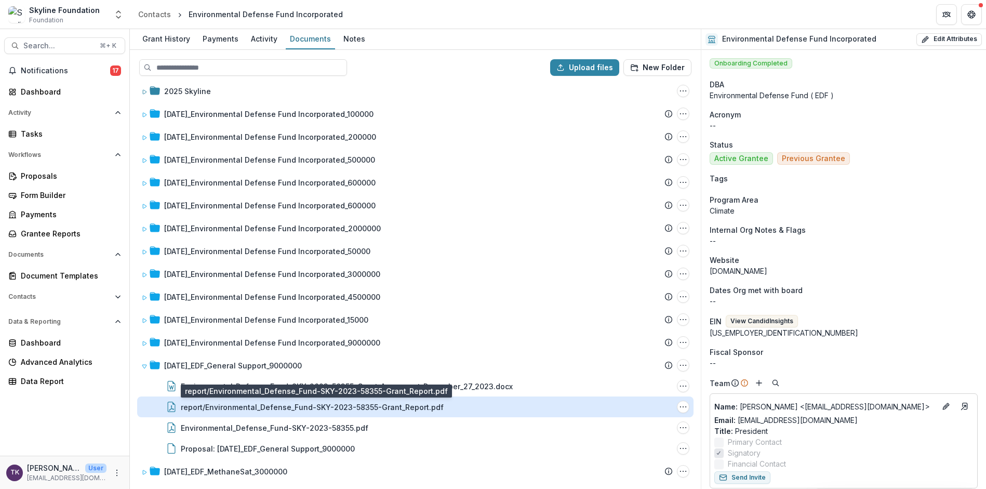
click at [259, 409] on div "report/Environmental_Defense_Fund-SKY-2023-58355-Grant_Report.pdf" at bounding box center [312, 407] width 263 height 11
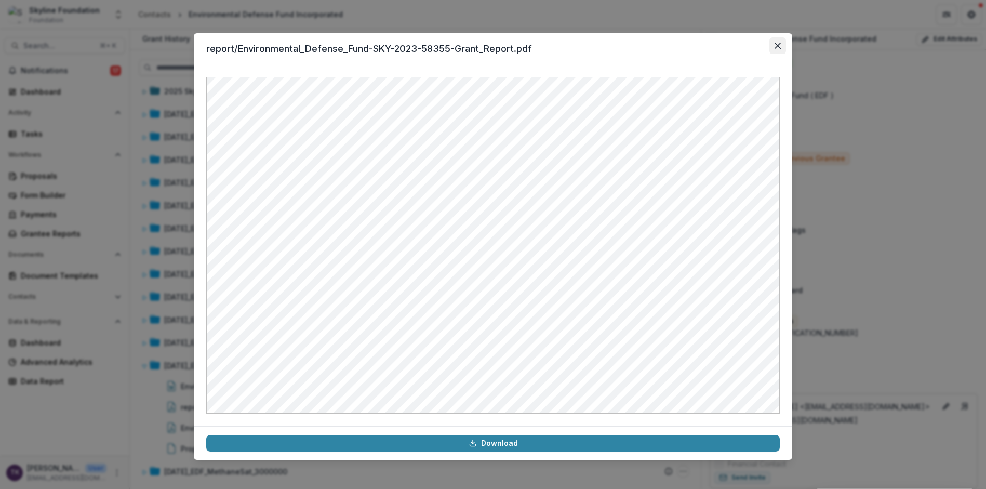
click at [777, 47] on icon "Close" at bounding box center [778, 46] width 6 height 6
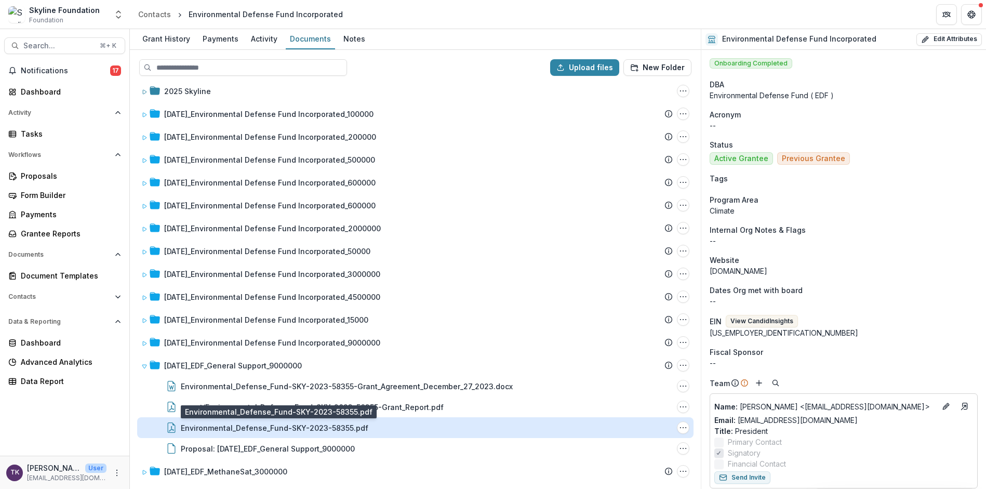
click at [329, 428] on div "Environmental_Defense_Fund-SKY-2023-58355.pdf" at bounding box center [275, 427] width 188 height 11
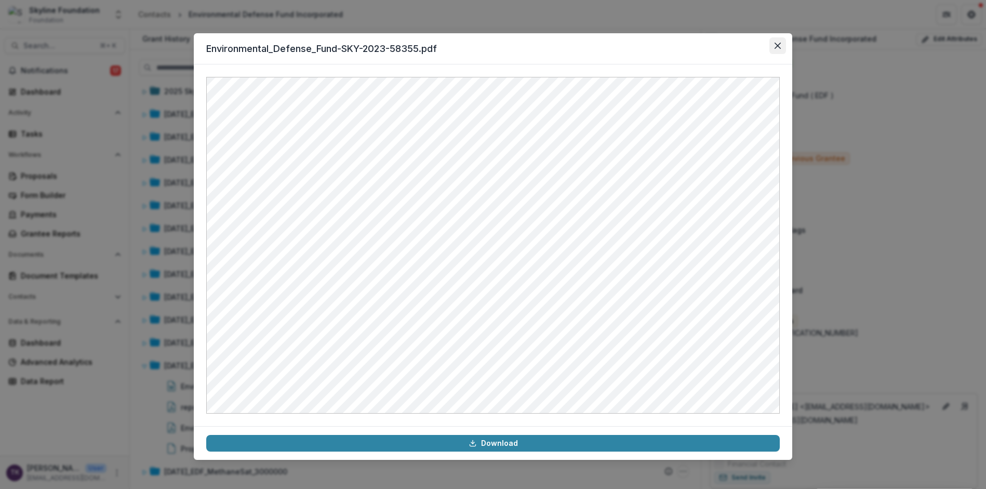
click at [777, 46] on icon "Close" at bounding box center [778, 46] width 6 height 6
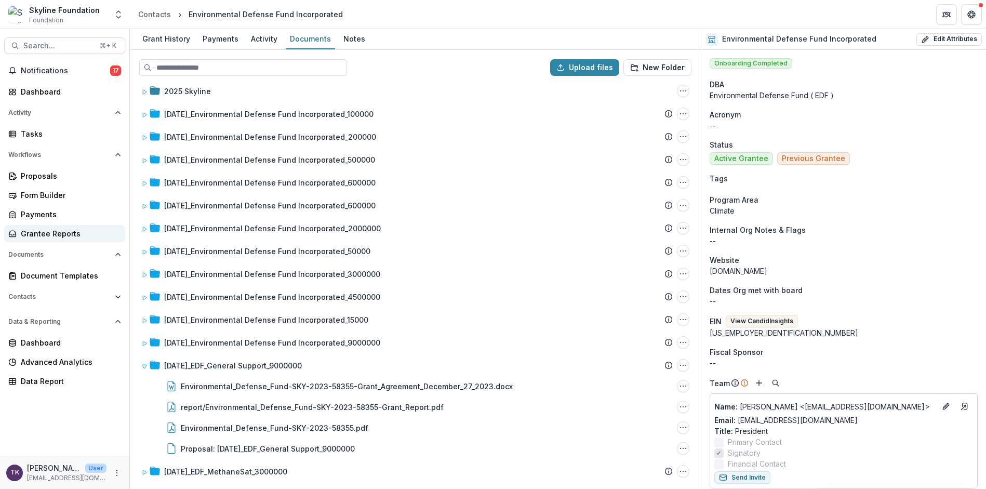
click at [59, 237] on div "Grantee Reports" at bounding box center [69, 233] width 96 height 11
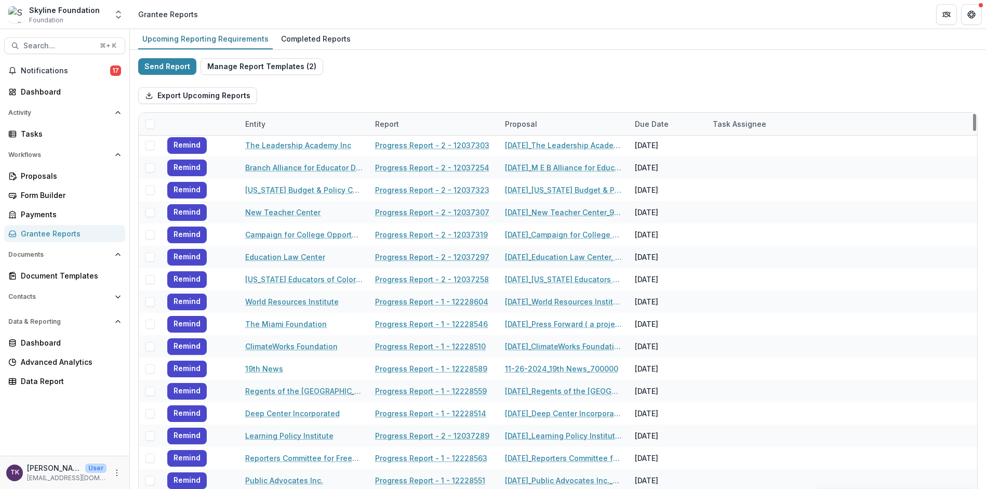
scroll to position [565, 0]
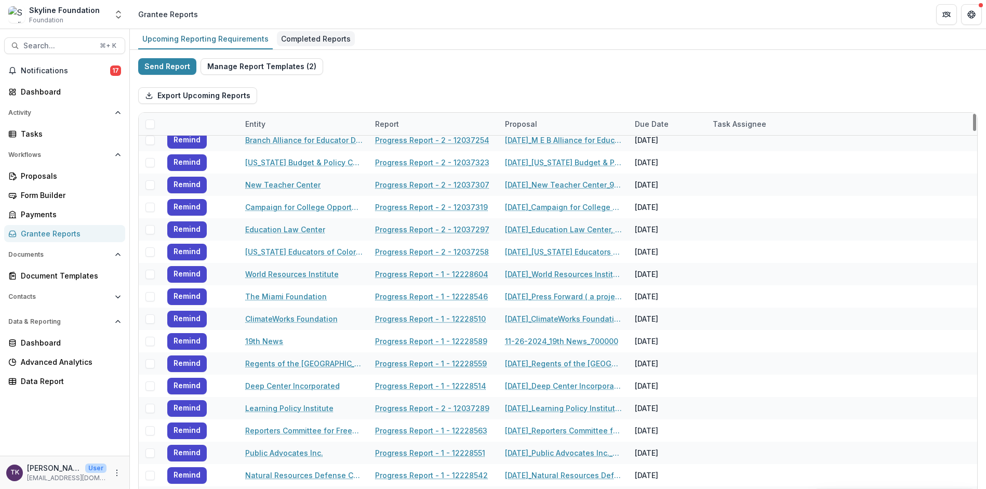
click at [310, 47] on link "Completed Reports" at bounding box center [316, 39] width 78 height 20
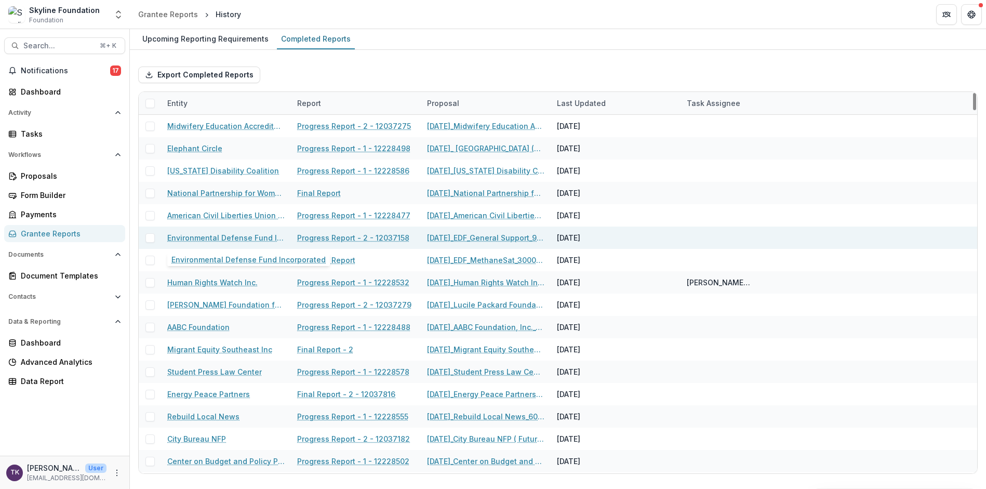
scroll to position [3, 0]
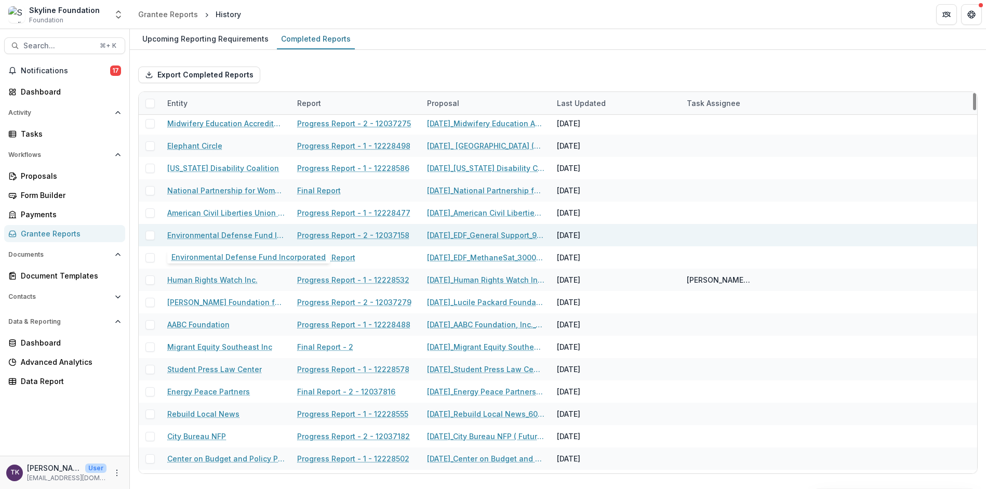
click at [244, 241] on div "Environmental Defense Fund Incorporated" at bounding box center [225, 235] width 117 height 22
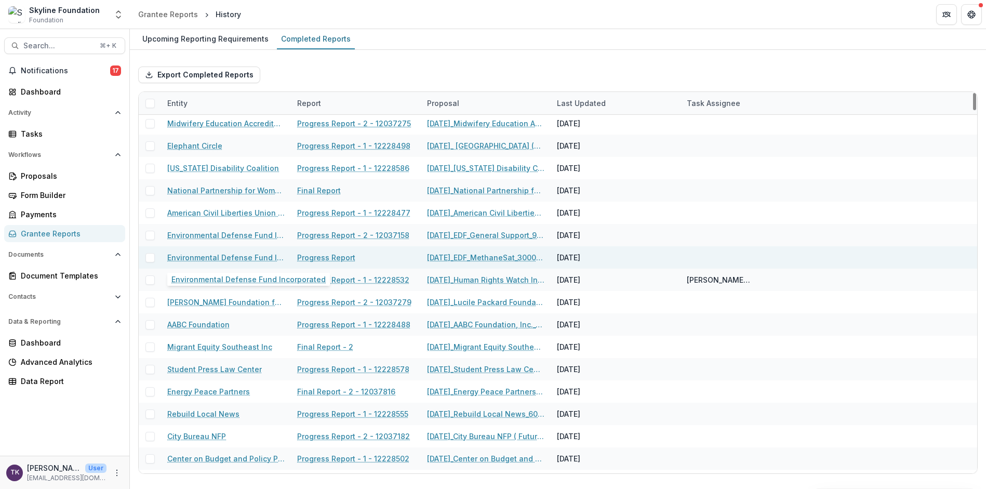
click at [240, 257] on link "Environmental Defense Fund Incorporated" at bounding box center [225, 257] width 117 height 11
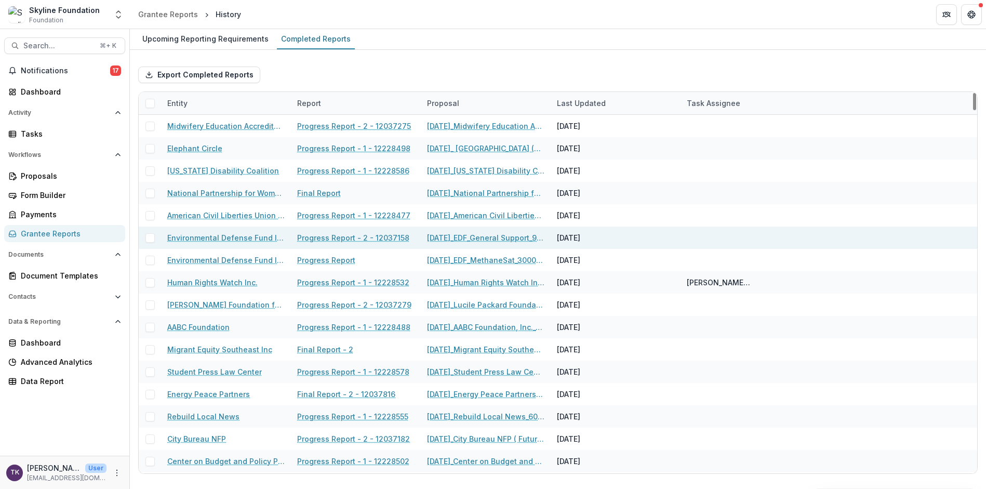
click at [248, 237] on link "Environmental Defense Fund Incorporated" at bounding box center [225, 237] width 117 height 11
click at [355, 239] on link "Progress Report - 2 - 12037158" at bounding box center [353, 237] width 112 height 11
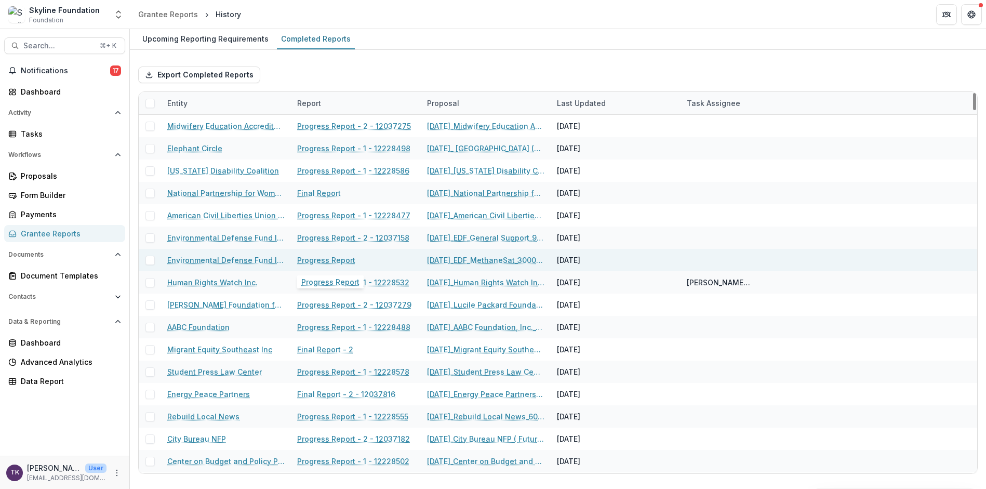
click at [342, 259] on link "Progress Report" at bounding box center [326, 260] width 58 height 11
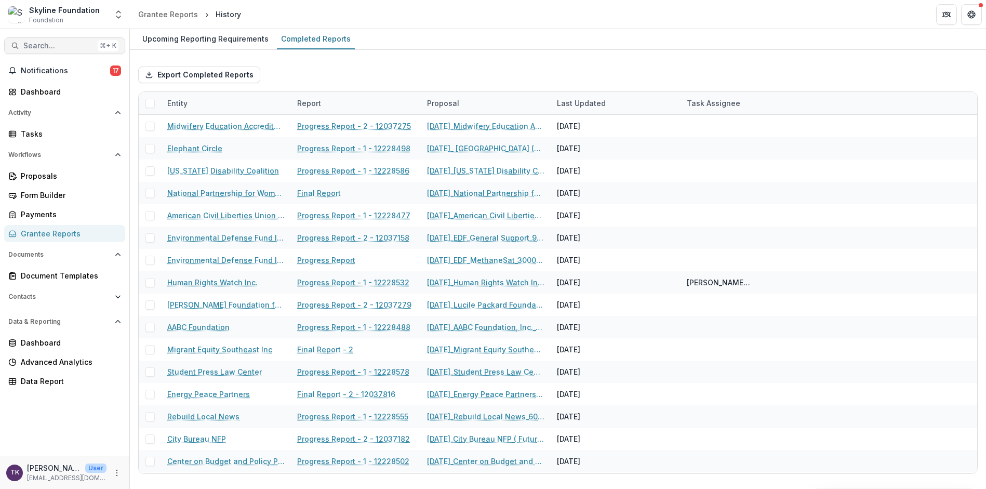
click at [78, 47] on span "Search..." at bounding box center [58, 46] width 70 height 9
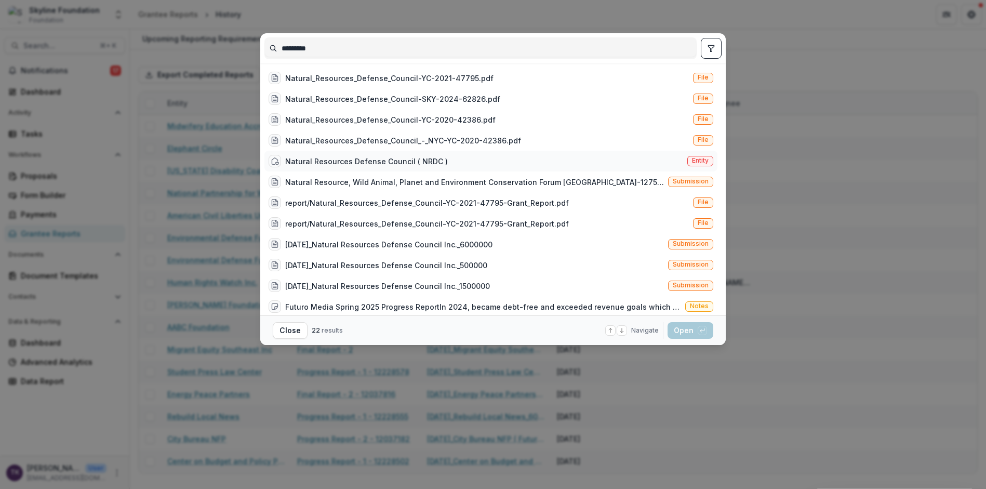
type input "*********"
click at [398, 165] on div "Natural Resources Defense Council ( NRDC )" at bounding box center [366, 161] width 163 height 11
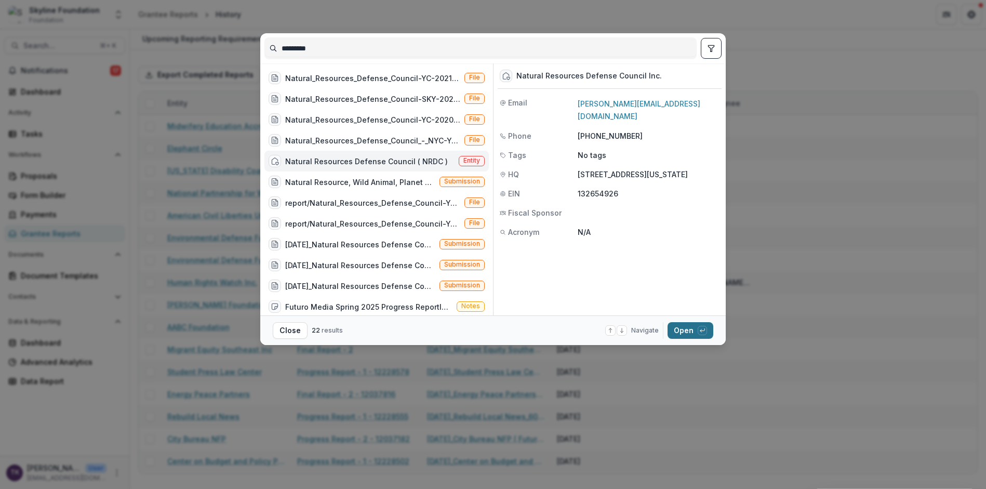
click at [686, 327] on button "Open with enter key" at bounding box center [691, 330] width 46 height 17
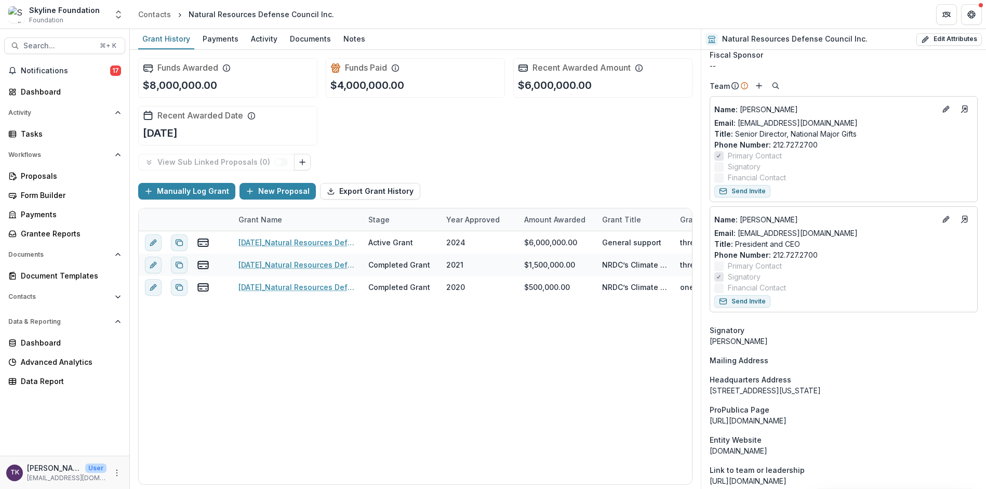
scroll to position [293, 0]
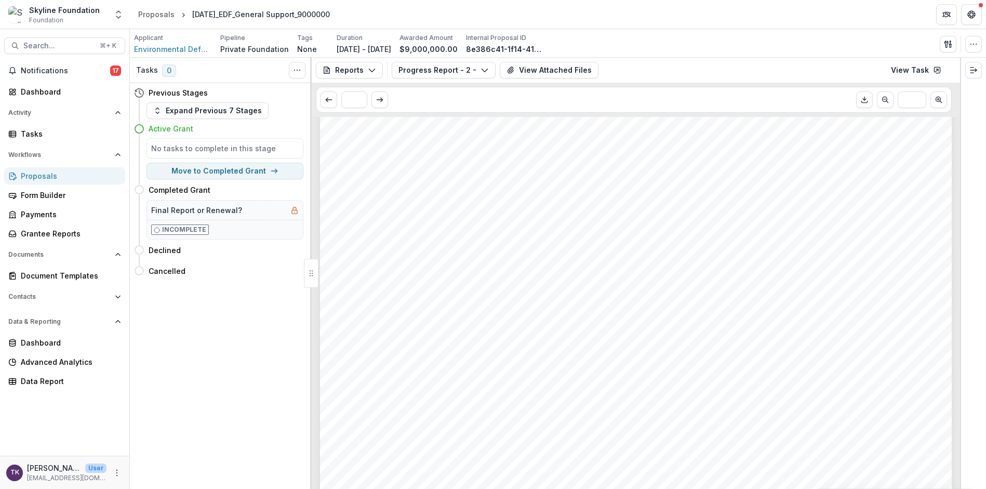
scroll to position [205, 0]
click at [862, 101] on icon "Download PDF" at bounding box center [865, 100] width 8 height 8
click at [537, 73] on button "View Attached Files" at bounding box center [549, 70] width 99 height 17
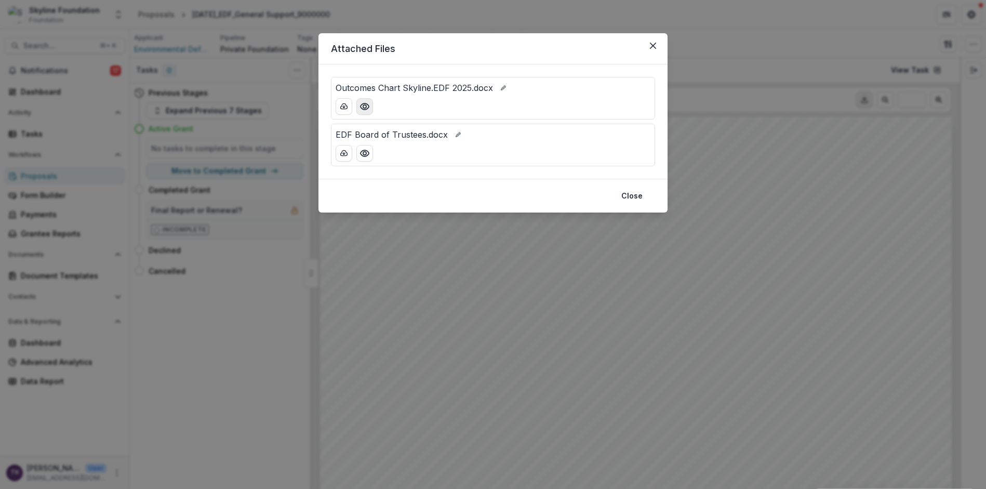
click at [364, 107] on icon "Preview Outcomes Chart Skyline.EDF 2025.docx" at bounding box center [365, 106] width 10 height 10
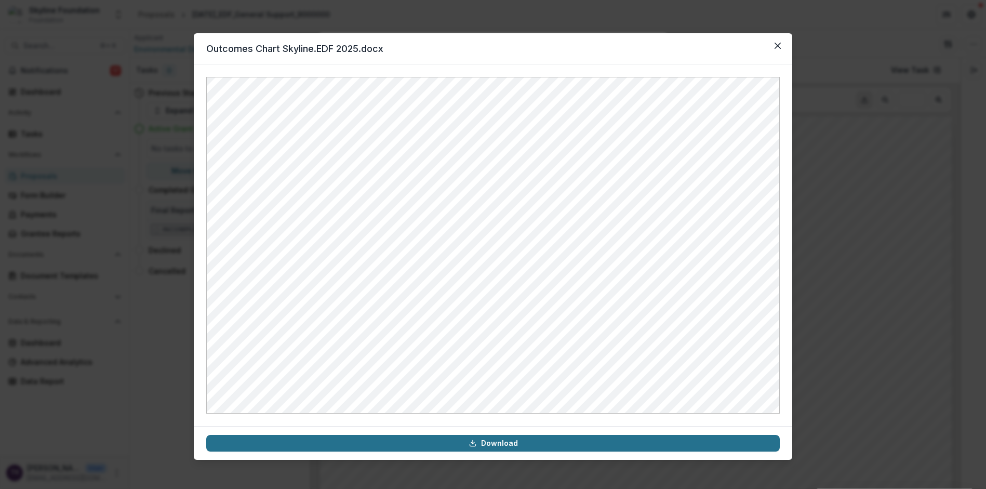
click at [540, 443] on link "Download" at bounding box center [493, 443] width 574 height 17
click at [778, 47] on icon "Close" at bounding box center [778, 46] width 6 height 6
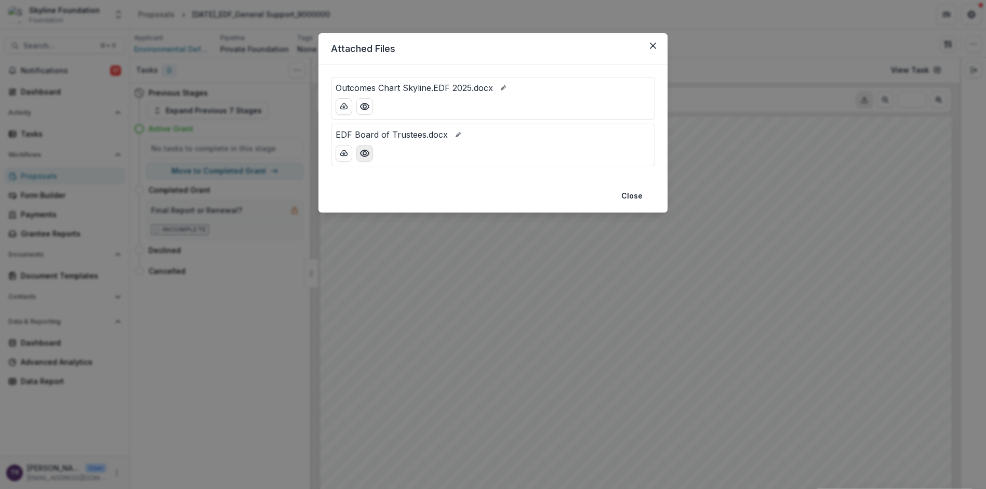
click at [365, 154] on circle "Preview EDF Board of Trustees.docx" at bounding box center [364, 153] width 3 height 3
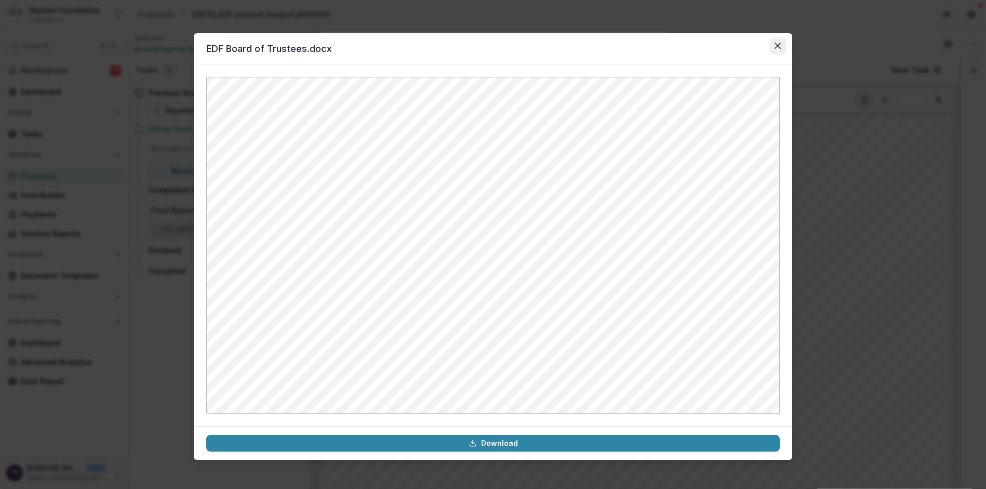
click at [776, 49] on button "Close" at bounding box center [778, 45] width 17 height 17
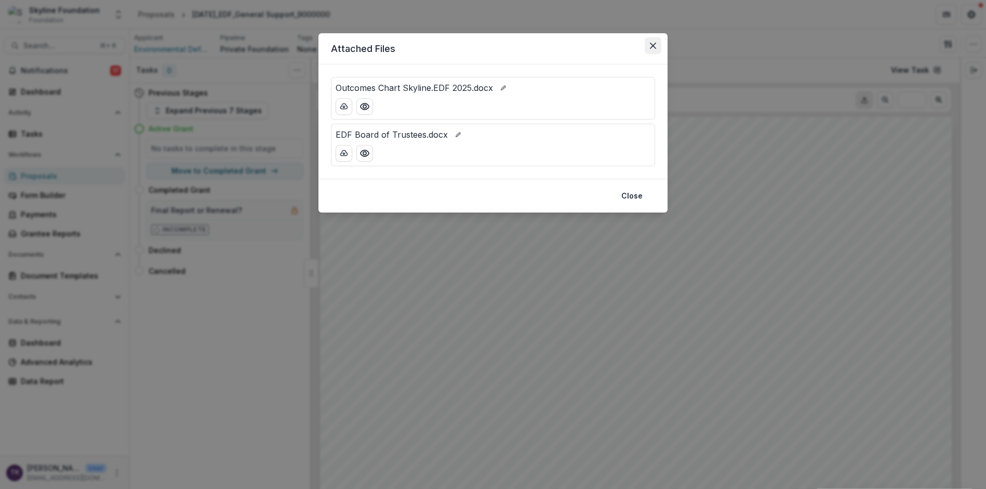
click at [650, 46] on icon "Close" at bounding box center [653, 46] width 6 height 6
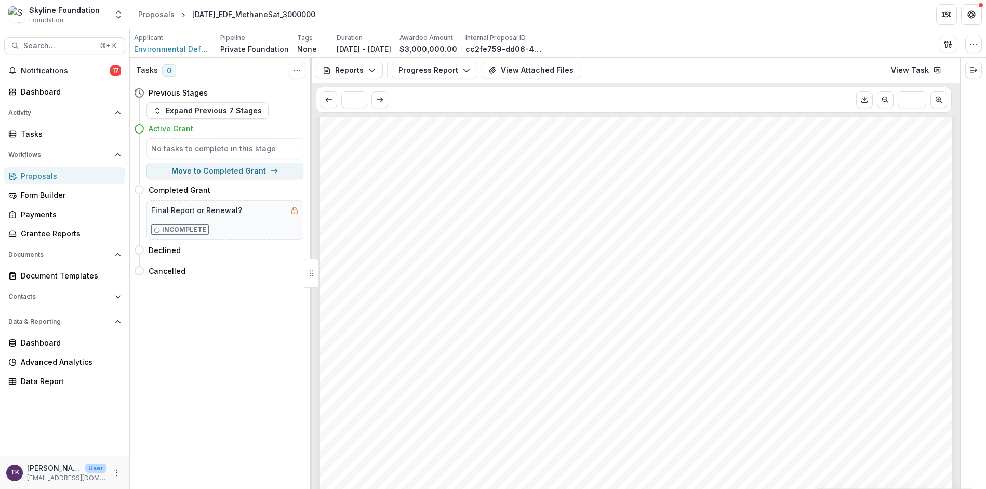
scroll to position [161, 0]
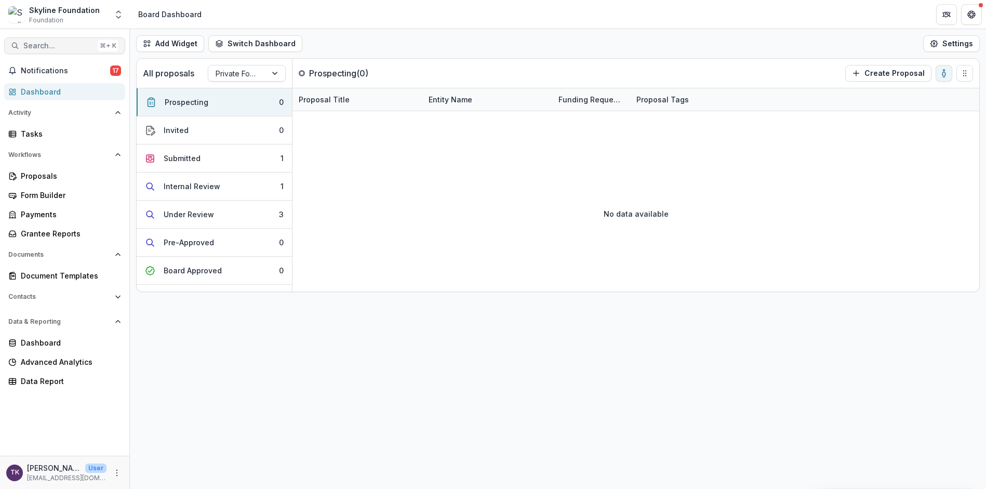
click at [34, 46] on span "Search..." at bounding box center [58, 46] width 70 height 9
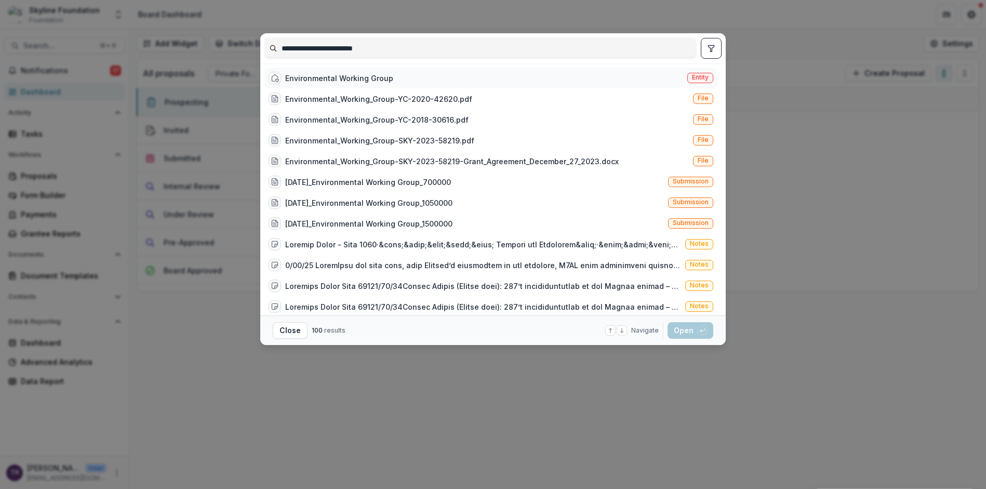
type input "**********"
click at [317, 83] on div "Environmental Working Group" at bounding box center [339, 78] width 108 height 11
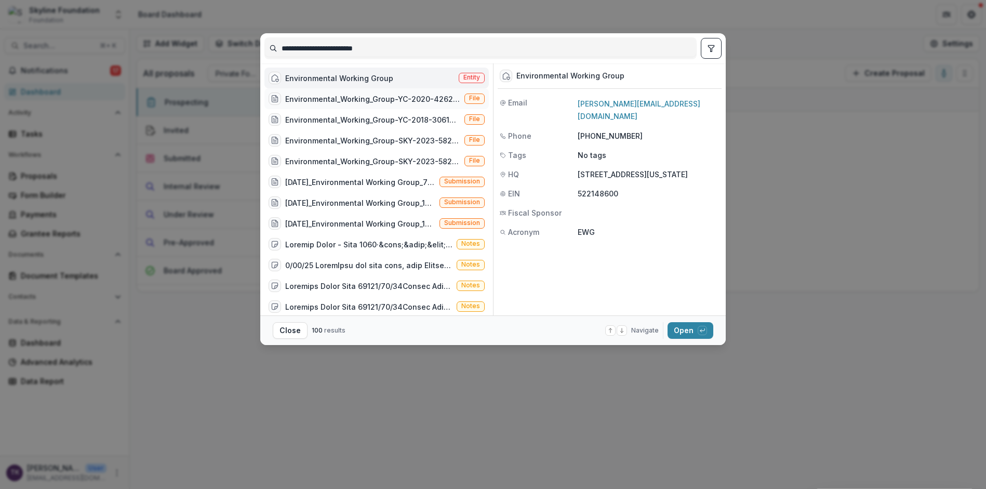
click at [403, 101] on div "Environmental_Working_Group-YC-2020-42620.pdf" at bounding box center [372, 99] width 175 height 11
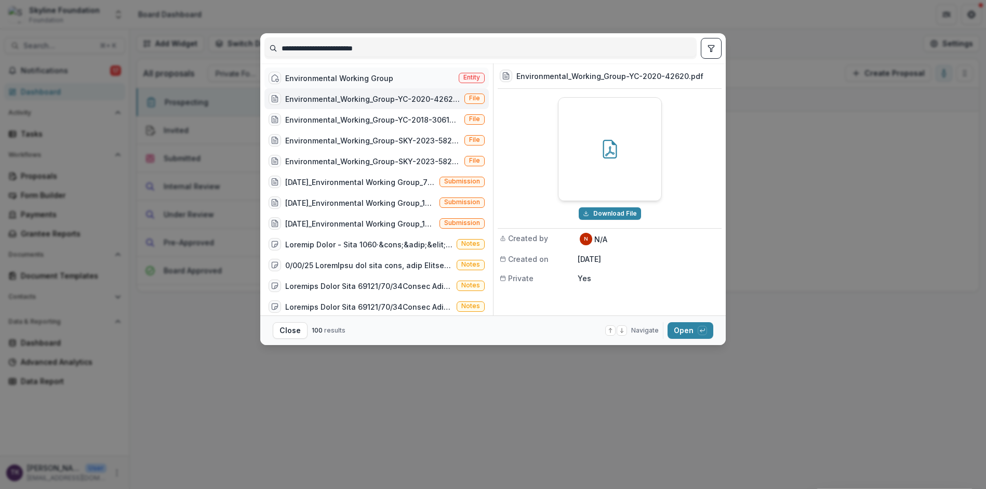
click at [390, 78] on div "Environmental Working Group Entity" at bounding box center [377, 78] width 224 height 21
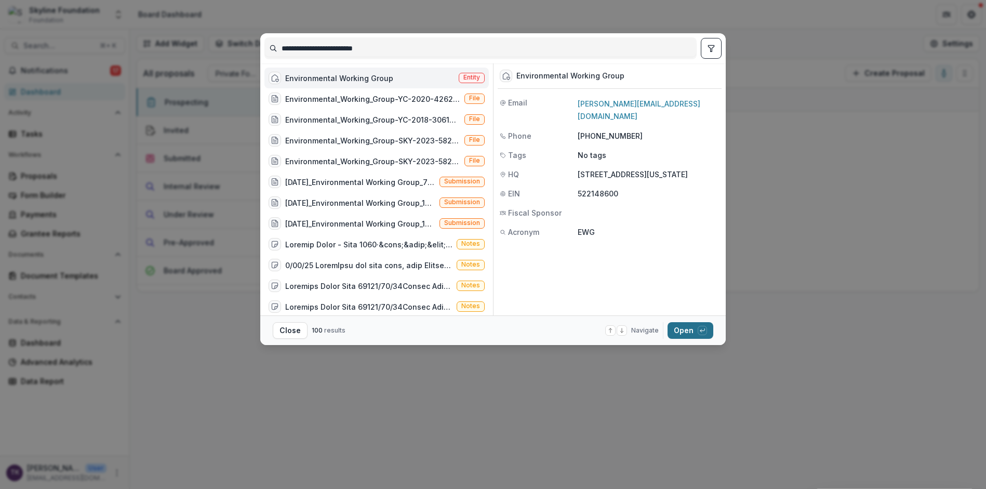
click at [687, 332] on button "Open with enter key" at bounding box center [691, 330] width 46 height 17
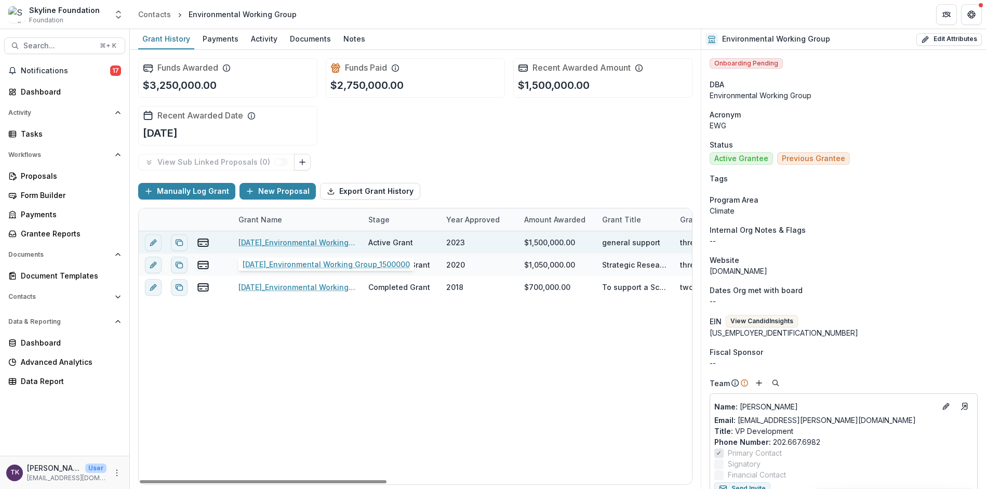
click at [315, 245] on link "12-04-2023_Environmental Working Group_1500000" at bounding box center [297, 242] width 117 height 11
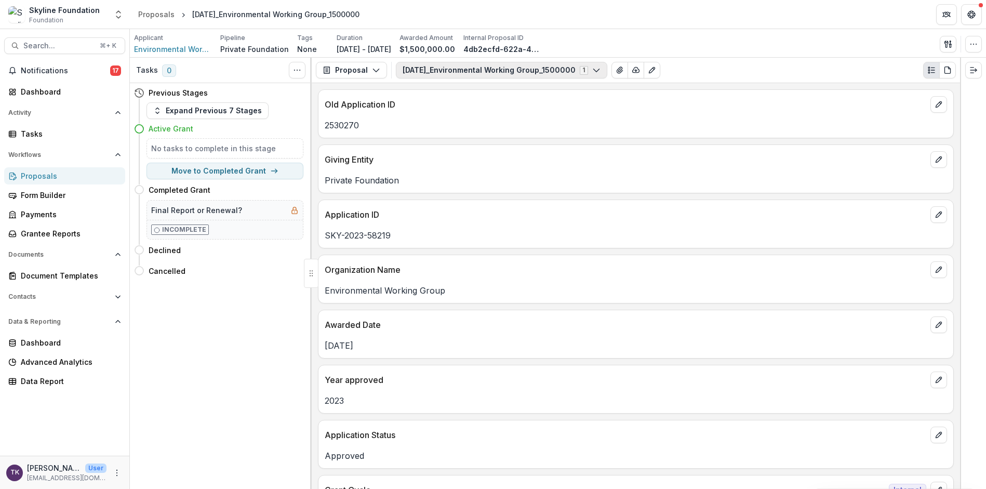
click at [601, 68] on icon "button" at bounding box center [596, 70] width 8 height 8
click at [377, 71] on icon "button" at bounding box center [376, 70] width 8 height 8
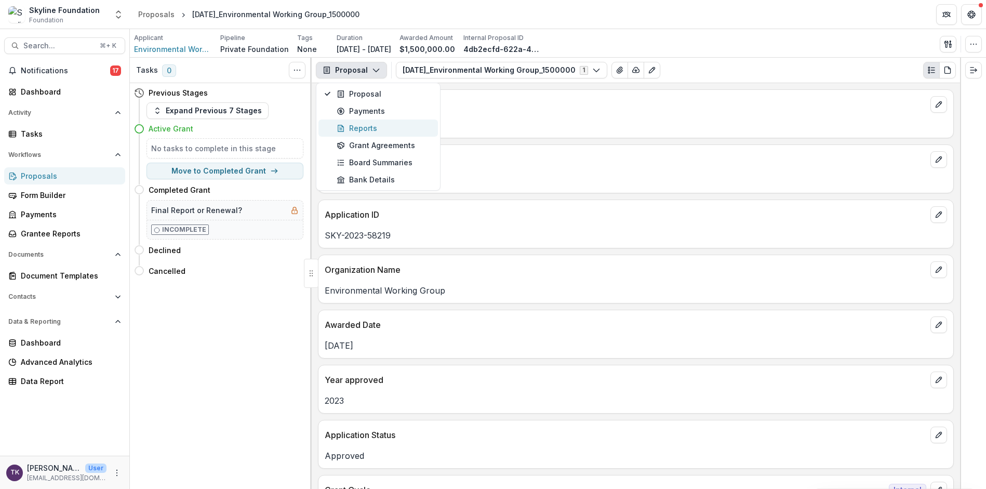
click at [376, 126] on div "Reports" at bounding box center [384, 128] width 95 height 11
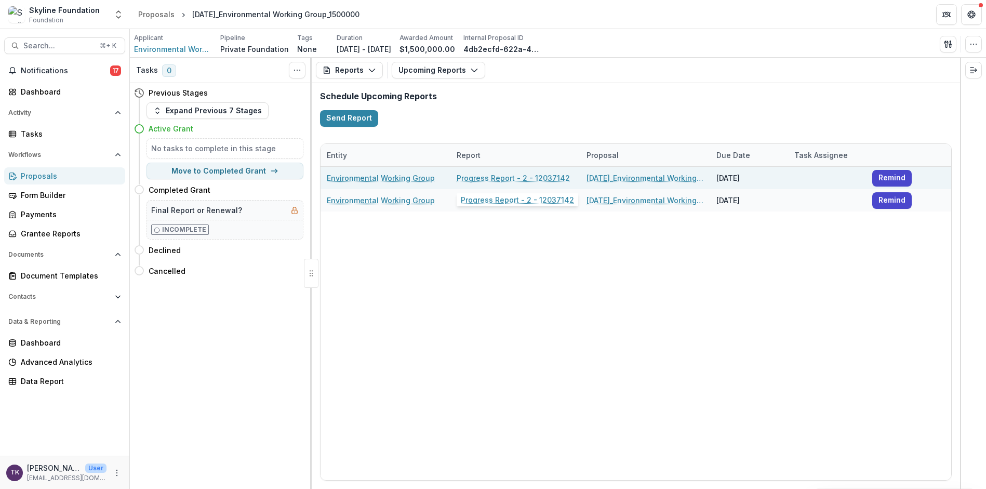
click at [495, 179] on link "Progress Report - 2 - 12037142" at bounding box center [513, 178] width 113 height 11
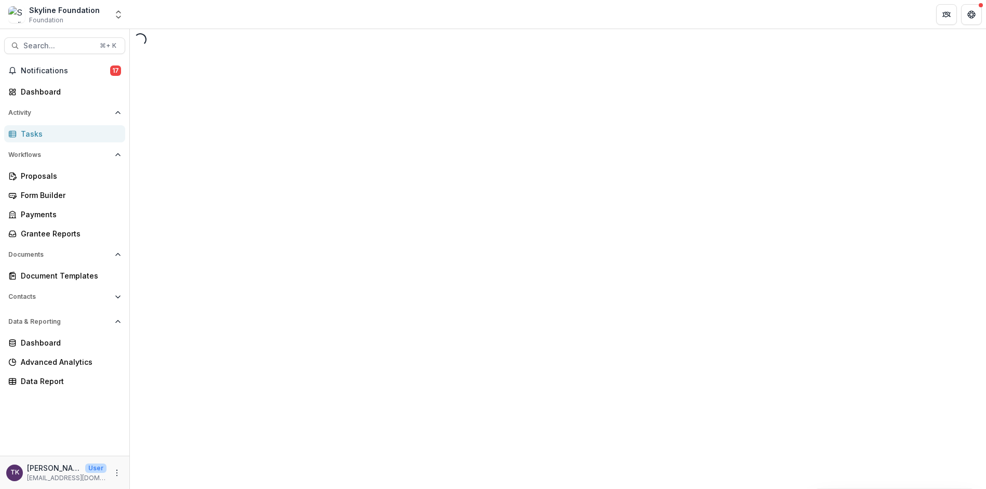
select select "********"
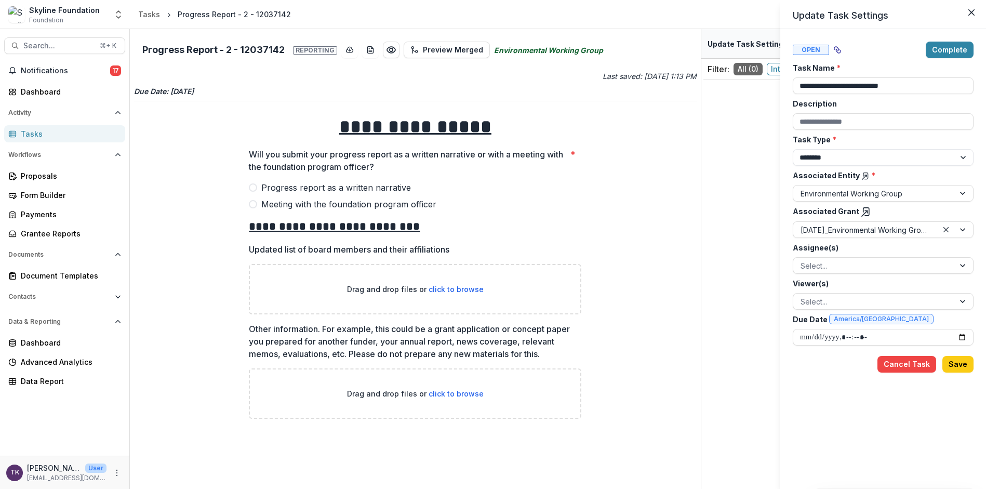
click at [970, 16] on button "Close" at bounding box center [971, 12] width 17 height 17
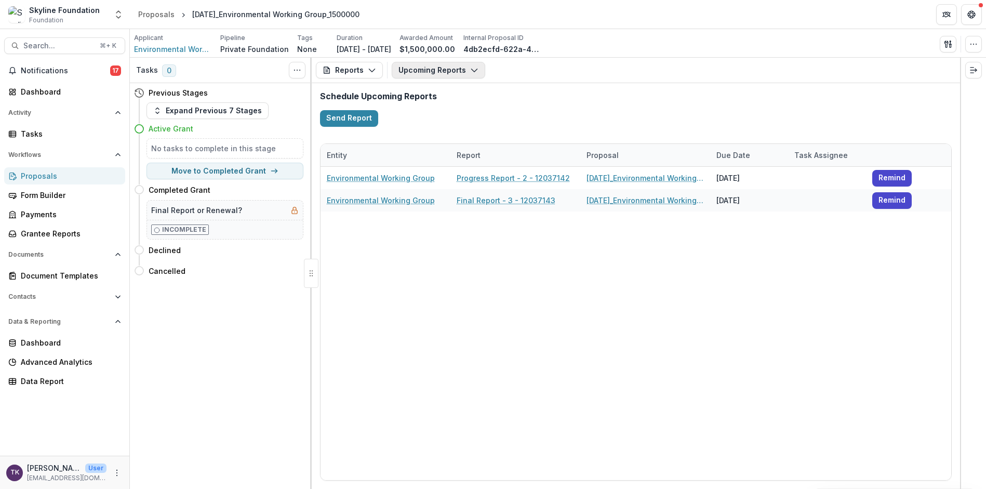
click at [466, 68] on button "Upcoming Reports" at bounding box center [439, 70] width 94 height 17
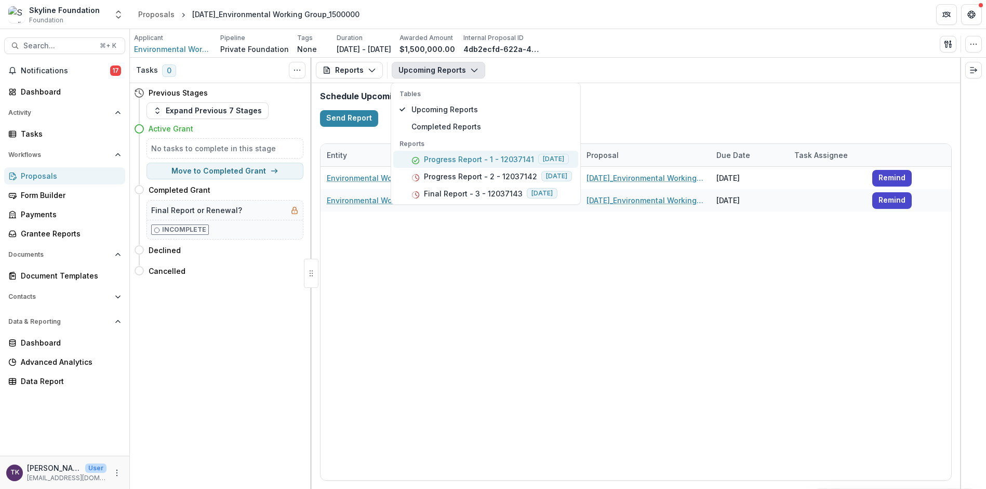
click at [470, 160] on p "Progress Report - 1 - 12037141" at bounding box center [479, 159] width 110 height 11
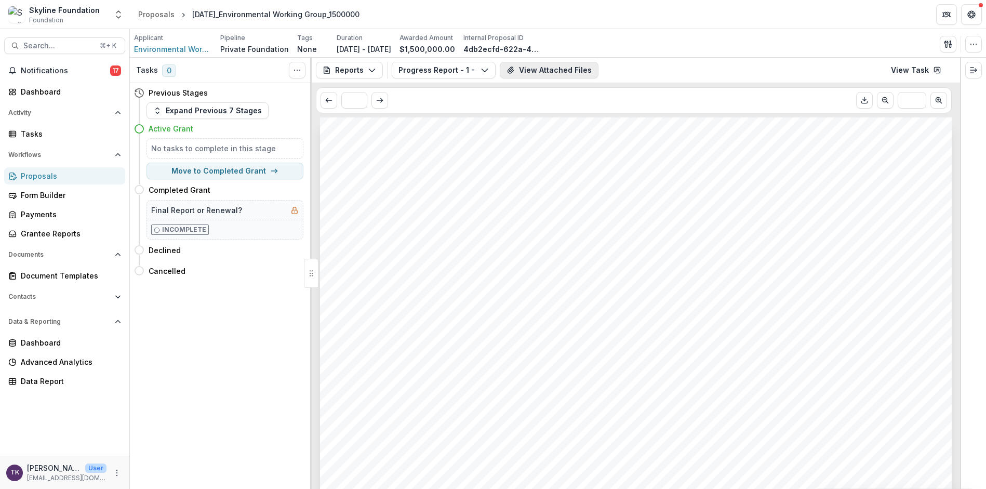
click at [543, 71] on button "View Attached Files" at bounding box center [549, 70] width 99 height 17
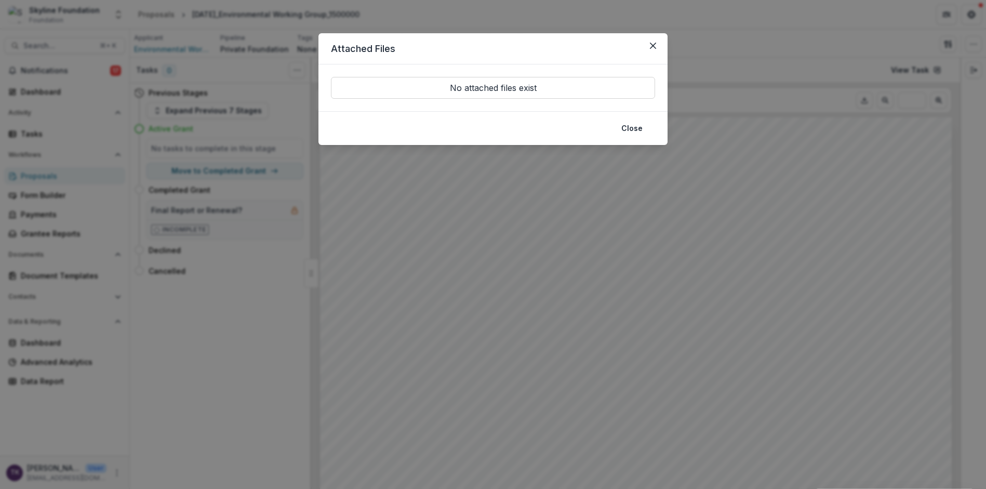
click at [640, 50] on header "Attached Files" at bounding box center [493, 48] width 349 height 31
click at [651, 48] on icon "Close" at bounding box center [653, 46] width 6 height 6
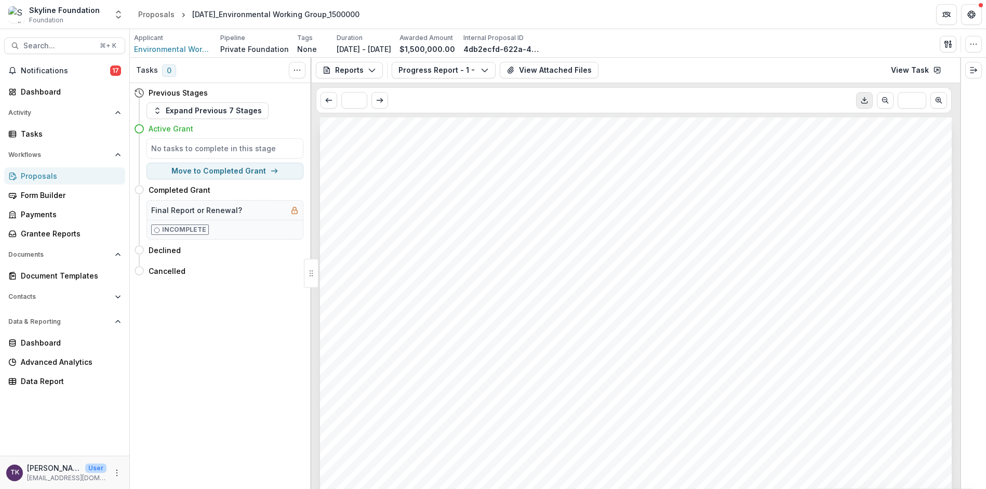
click at [870, 101] on button "Download PDF" at bounding box center [864, 100] width 17 height 17
click at [482, 72] on icon "button" at bounding box center [485, 70] width 8 height 8
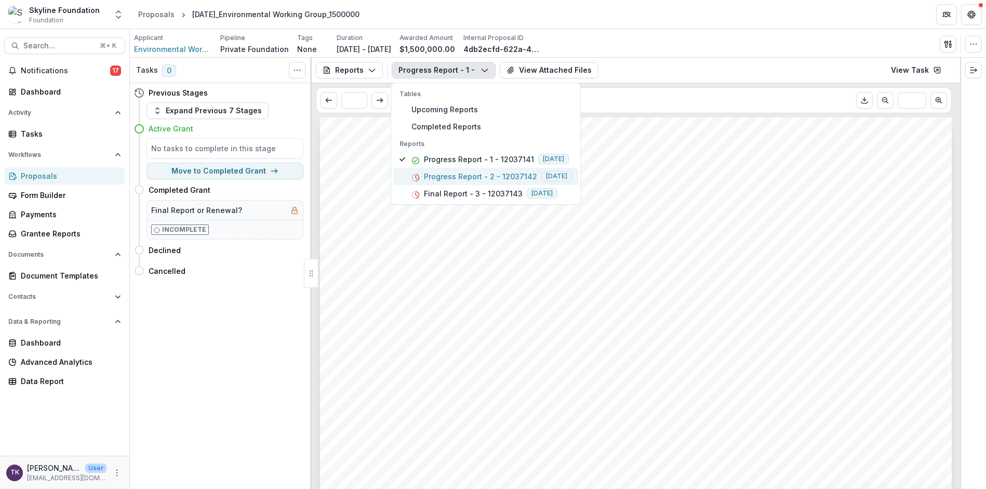
click at [500, 177] on p "Progress Report - 2 - 12037142" at bounding box center [480, 176] width 113 height 11
click at [685, 72] on div "Progress Report - 2 - 12037142 Tables Upcoming Reports Completed Reports Report…" at bounding box center [674, 70] width 564 height 17
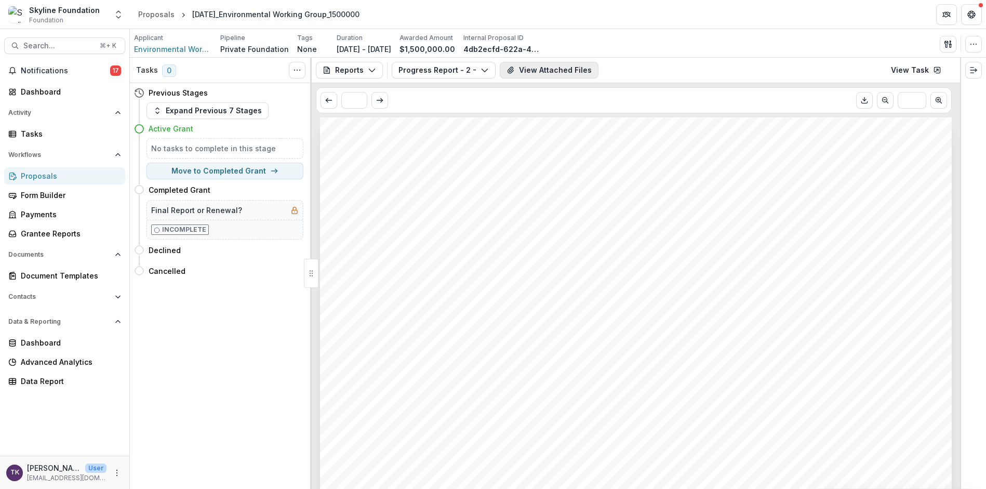
click at [586, 71] on button "View Attached Files" at bounding box center [549, 70] width 99 height 17
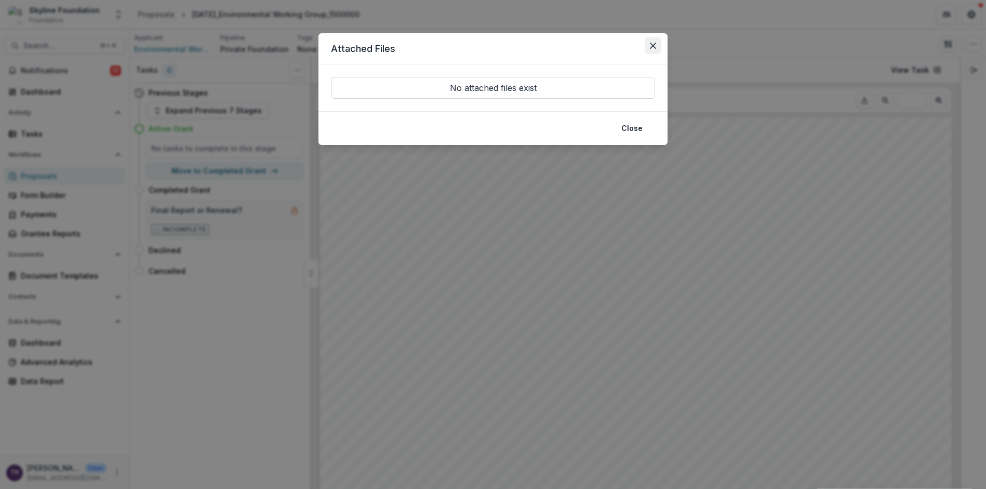
click at [657, 44] on button "Close" at bounding box center [653, 45] width 17 height 17
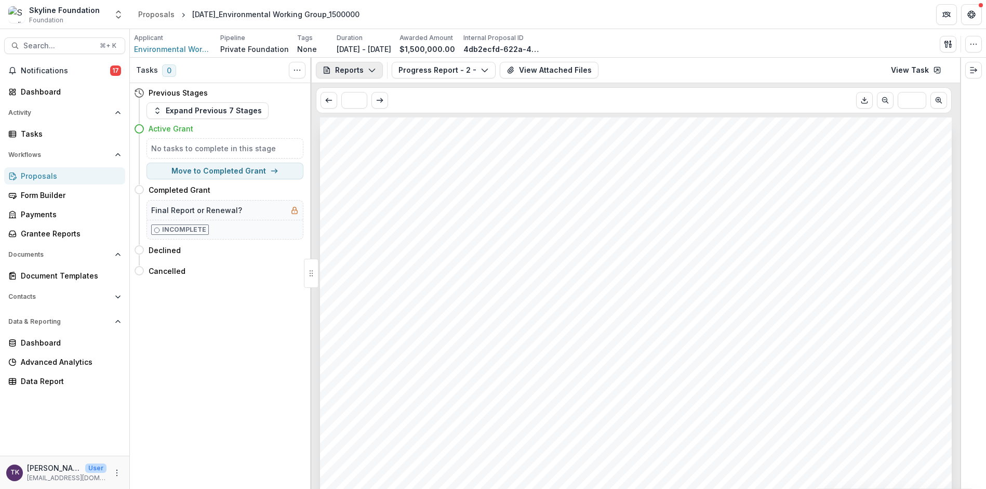
click at [362, 67] on button "Reports" at bounding box center [349, 70] width 67 height 17
click at [689, 61] on div "Reports Proposal Payments Reports Grant Agreements Board Summaries Bank Details…" at bounding box center [636, 70] width 649 height 25
click at [473, 74] on button "Progress Report - 2 - 12037142" at bounding box center [444, 70] width 104 height 17
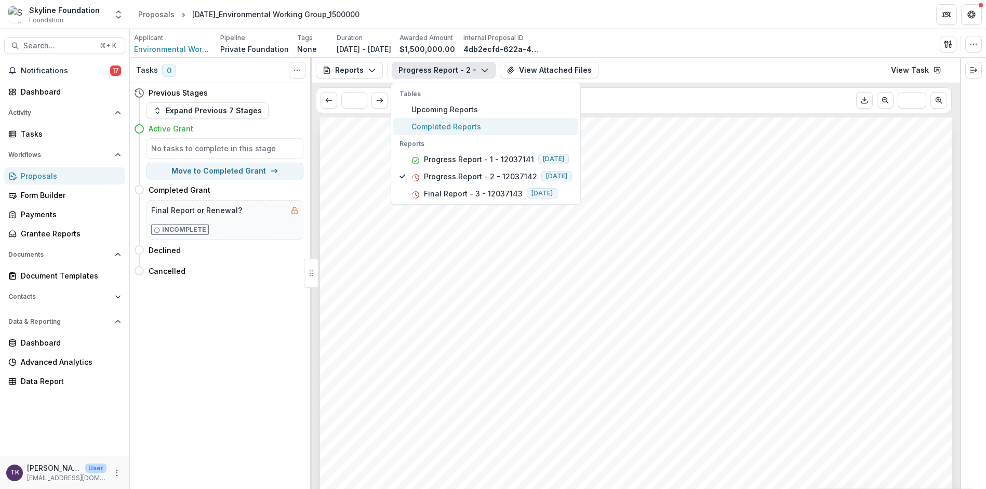
click at [467, 124] on span "Completed Reports" at bounding box center [492, 126] width 161 height 11
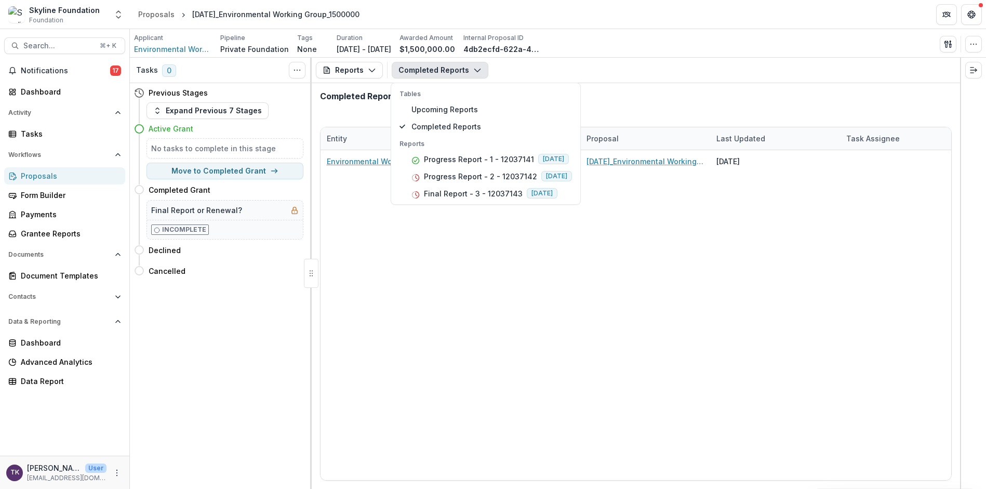
click at [747, 88] on div "Completed Reports" at bounding box center [636, 100] width 649 height 35
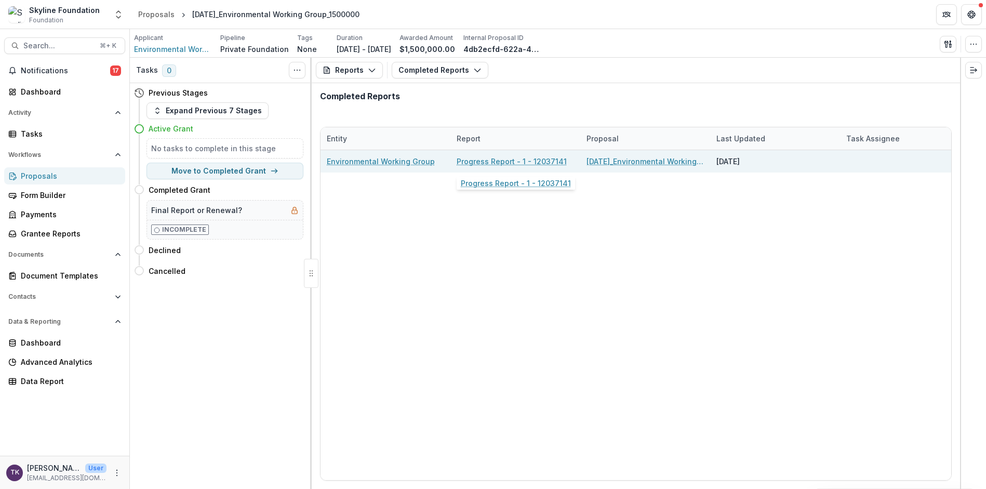
click at [541, 161] on link "Progress Report - 1 - 12037141" at bounding box center [512, 161] width 110 height 11
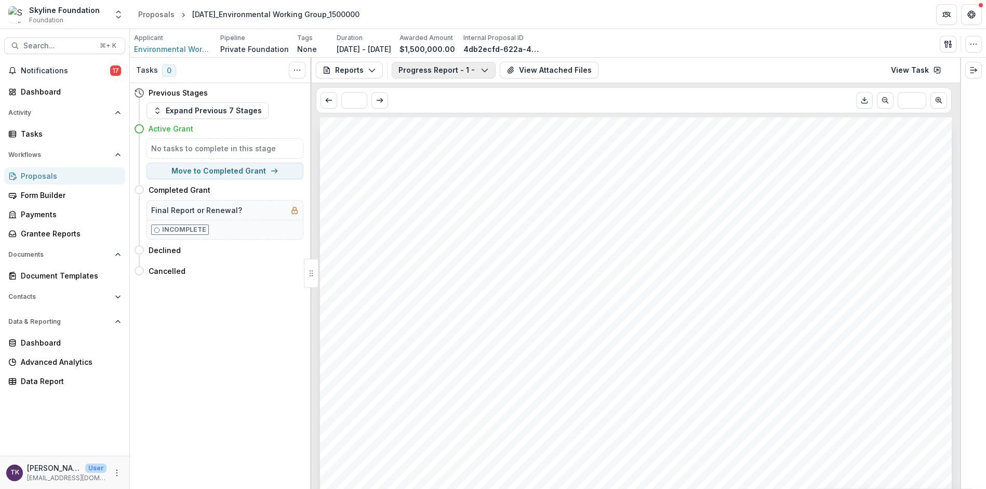
click at [483, 70] on icon "button" at bounding box center [485, 70] width 8 height 8
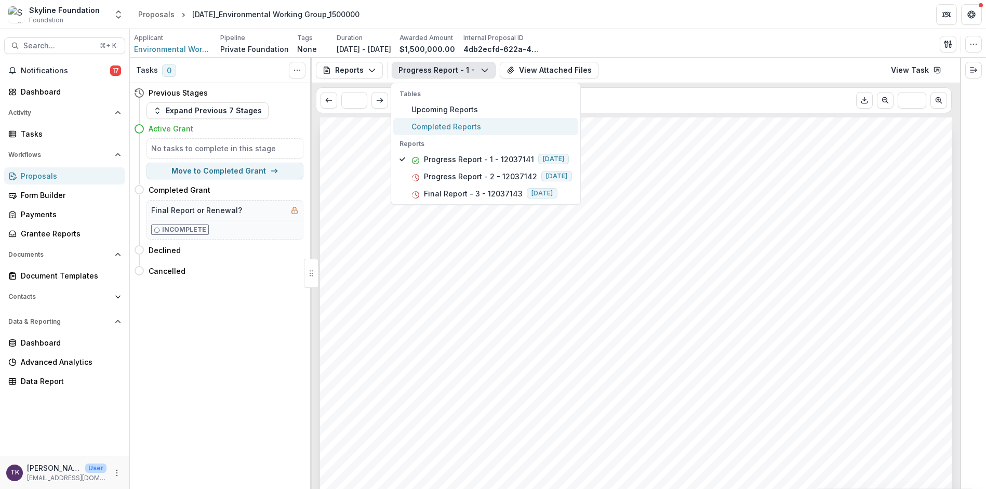
click at [462, 126] on span "Completed Reports" at bounding box center [492, 126] width 161 height 11
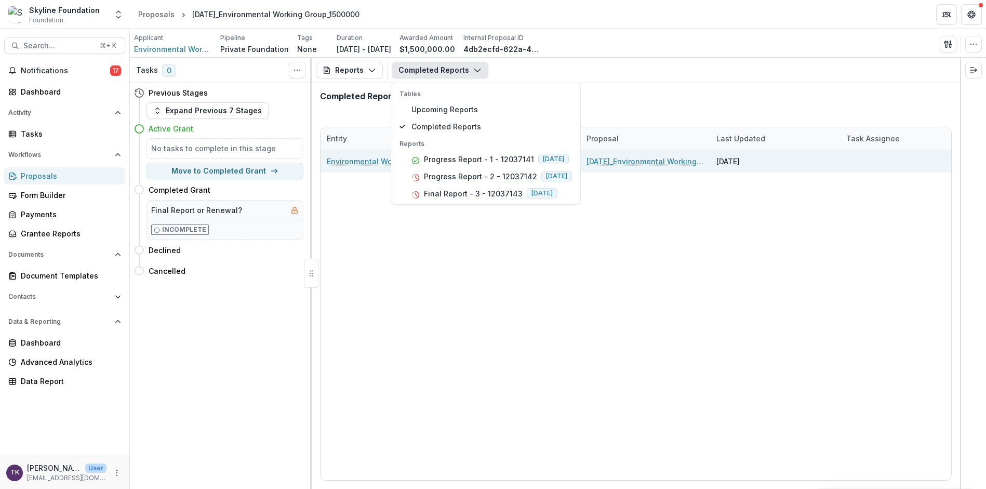
click at [655, 164] on link "12-04-2023_Environmental Working Group_1500000" at bounding box center [645, 161] width 117 height 11
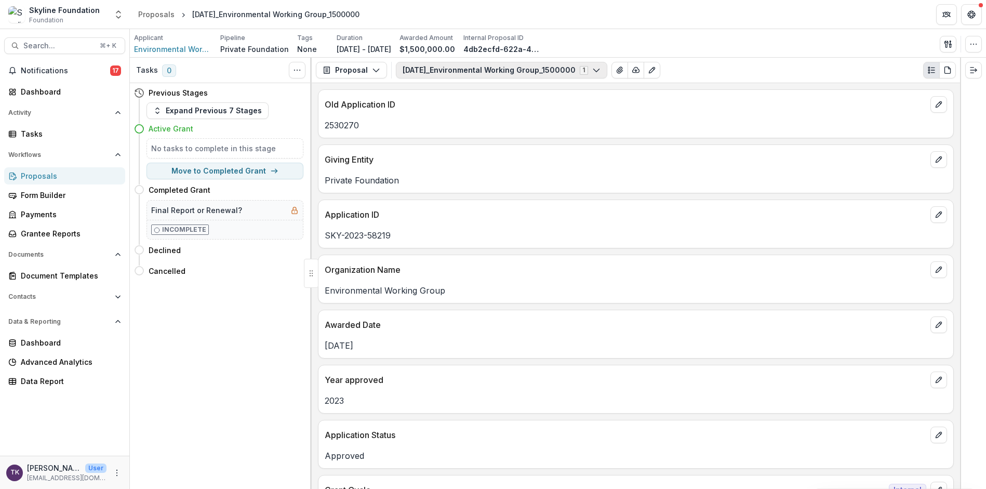
click at [503, 78] on button "12-04-2023_Environmental Working Group_1500000 1" at bounding box center [502, 70] width 212 height 17
click at [365, 71] on button "Proposal" at bounding box center [351, 70] width 71 height 17
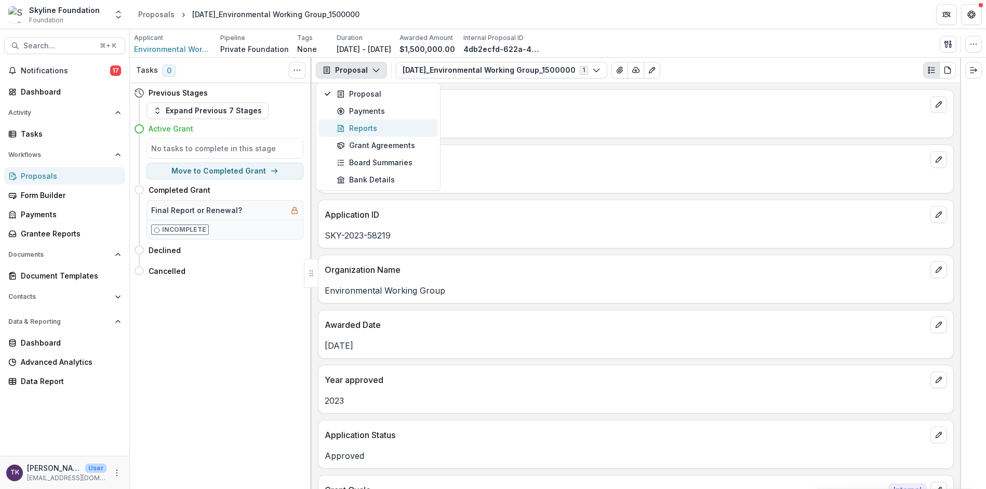
click at [373, 129] on div "Reports" at bounding box center [384, 128] width 95 height 11
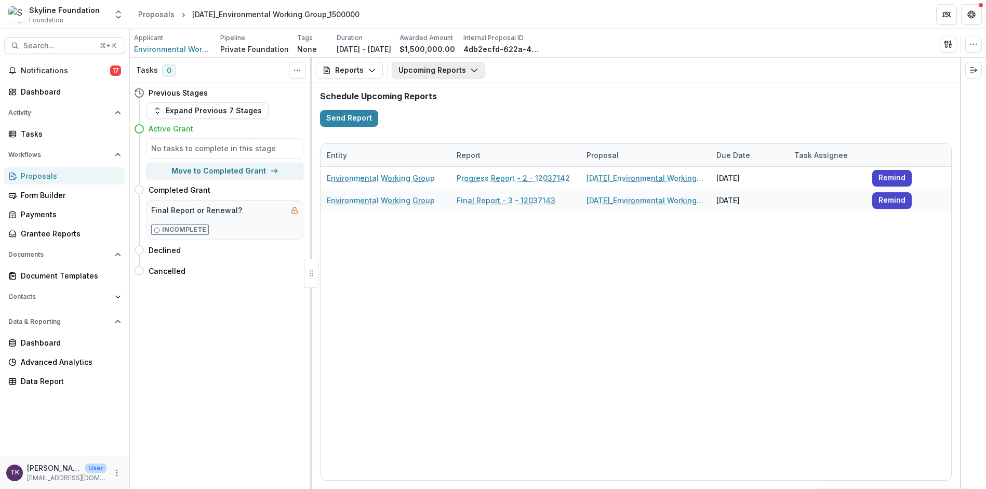
click at [478, 70] on button "Upcoming Reports" at bounding box center [439, 70] width 94 height 17
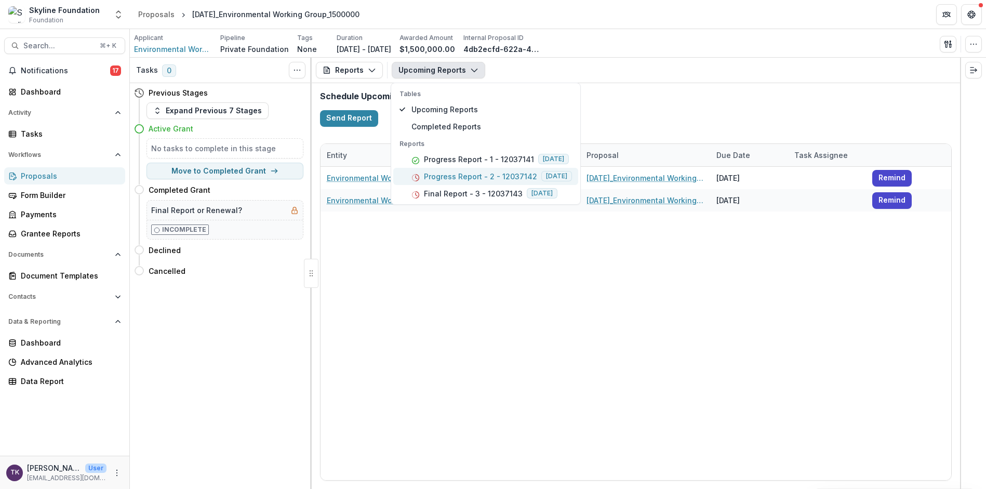
click at [461, 178] on p "Progress Report - 2 - 12037142" at bounding box center [480, 176] width 113 height 11
